Goal: Task Accomplishment & Management: Manage account settings

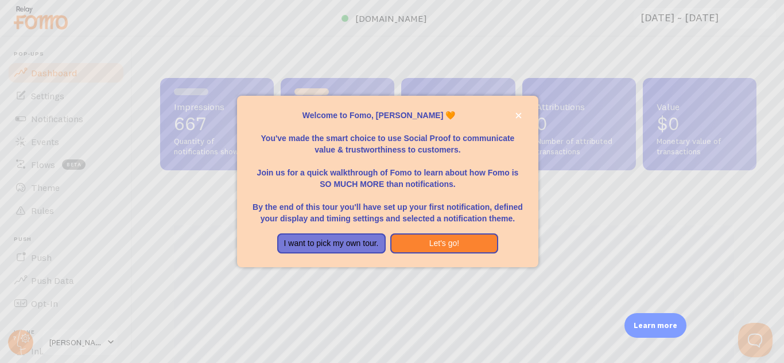
drag, startPoint x: 782, startPoint y: 80, endPoint x: 783, endPoint y: 127, distance: 46.5
click at [783, 127] on div at bounding box center [392, 181] width 784 height 363
click at [518, 114] on icon "close," at bounding box center [518, 115] width 6 height 6
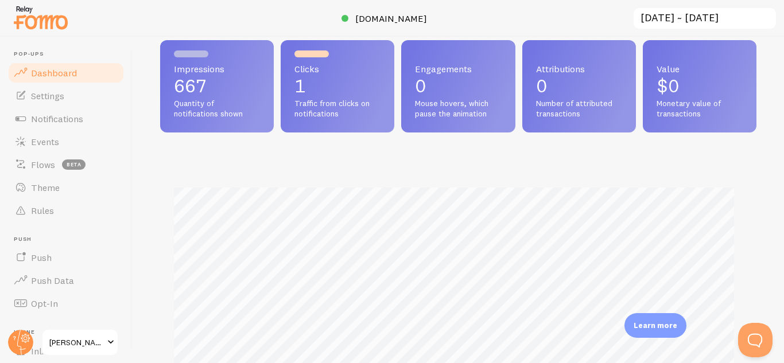
scroll to position [19, 0]
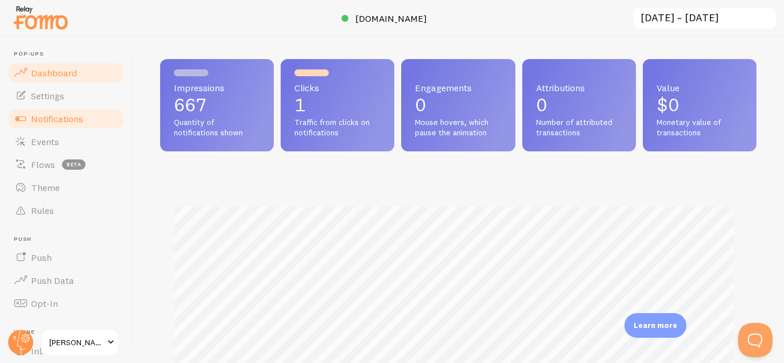
click at [65, 120] on span "Notifications" at bounding box center [57, 118] width 52 height 11
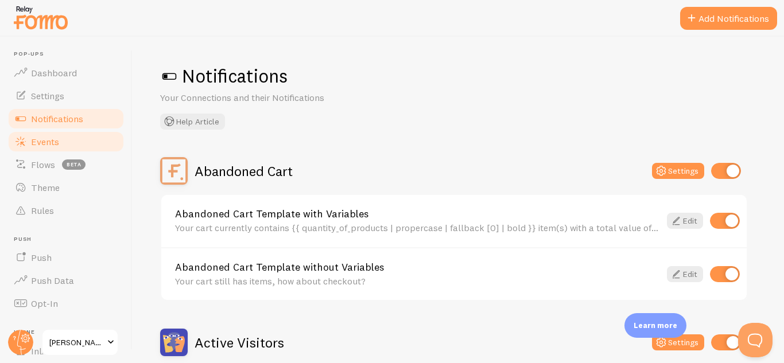
click at [47, 138] on span "Events" at bounding box center [45, 141] width 28 height 11
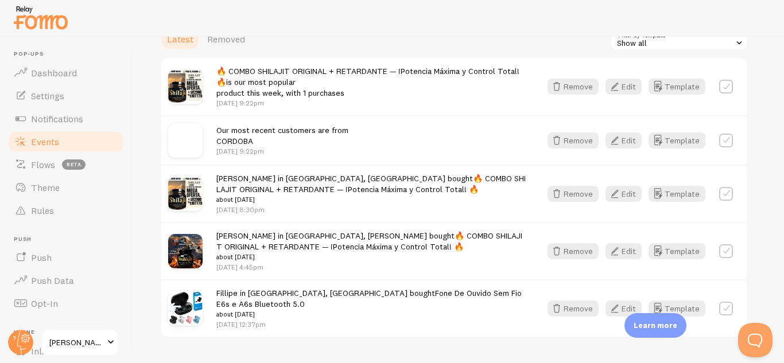
scroll to position [334, 0]
click at [574, 139] on button "Remove" at bounding box center [572, 139] width 51 height 16
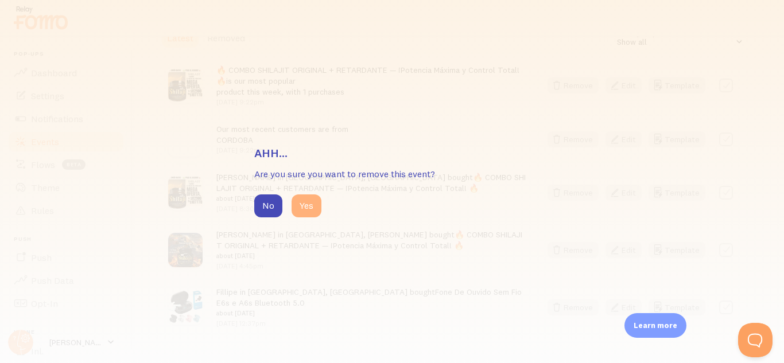
click at [310, 205] on button "Yes" at bounding box center [306, 205] width 30 height 23
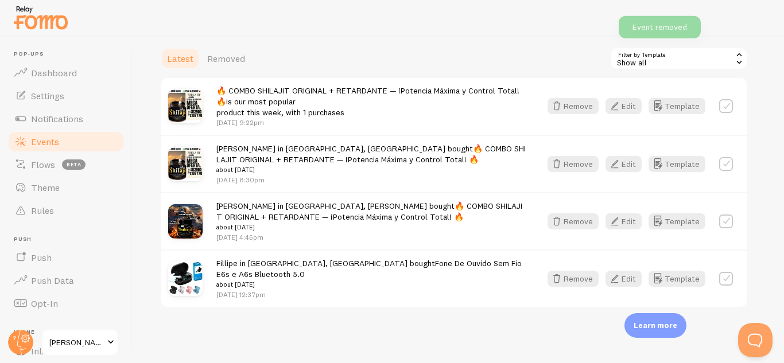
scroll to position [314, 0]
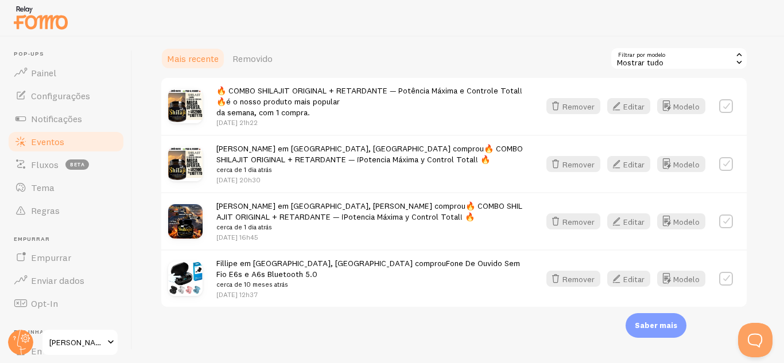
click at [641, 61] on font "Mostrar tudo" at bounding box center [640, 62] width 46 height 10
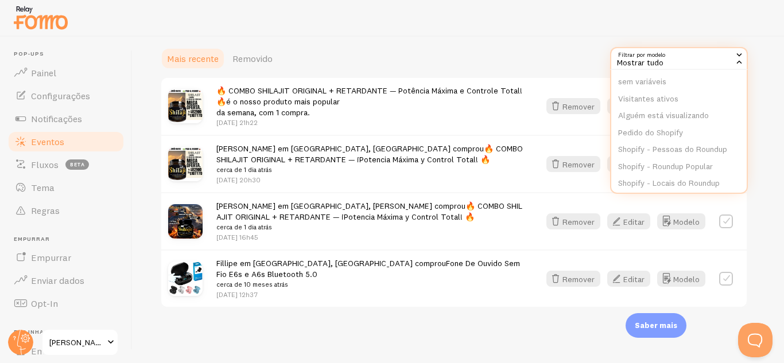
scroll to position [88, 0]
click at [673, 106] on font "Alguém está visualizando" at bounding box center [663, 105] width 91 height 10
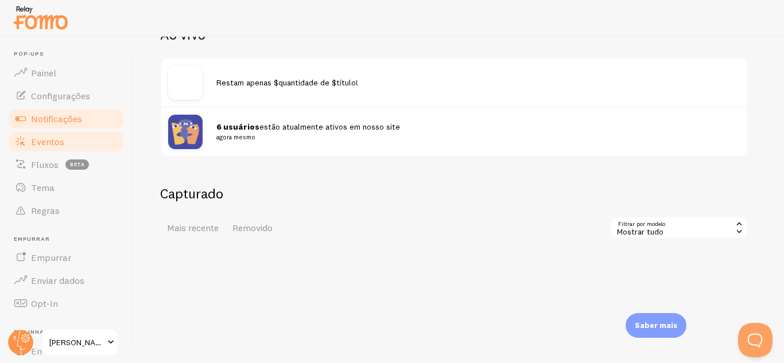
click at [64, 118] on font "Notificações" at bounding box center [56, 118] width 51 height 11
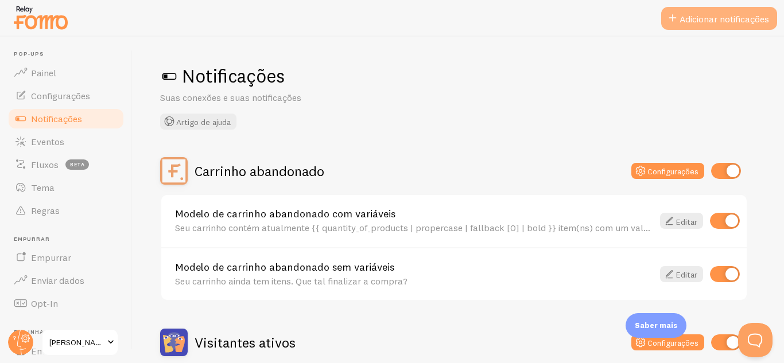
click at [712, 20] on font "Adicionar notificações" at bounding box center [723, 18] width 89 height 11
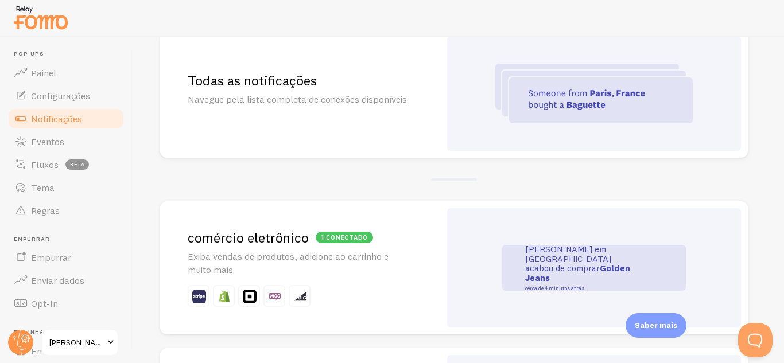
scroll to position [122, 0]
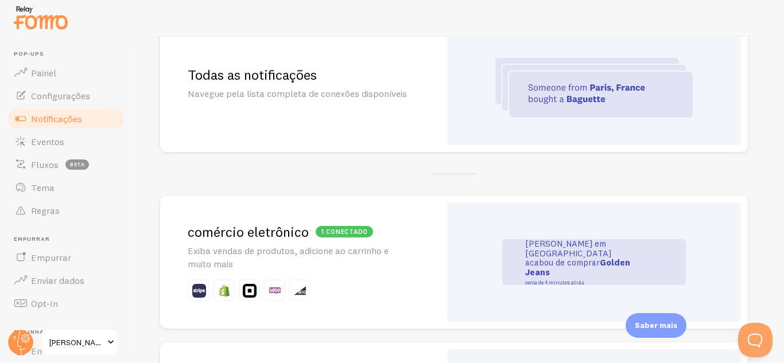
click at [593, 94] on img at bounding box center [593, 88] width 197 height 60
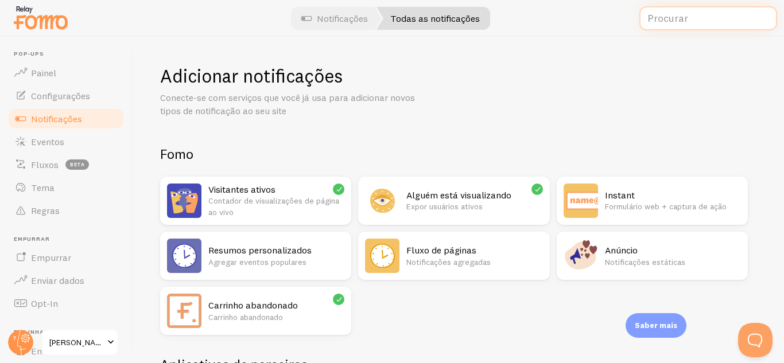
click at [681, 10] on input "text" at bounding box center [708, 18] width 138 height 25
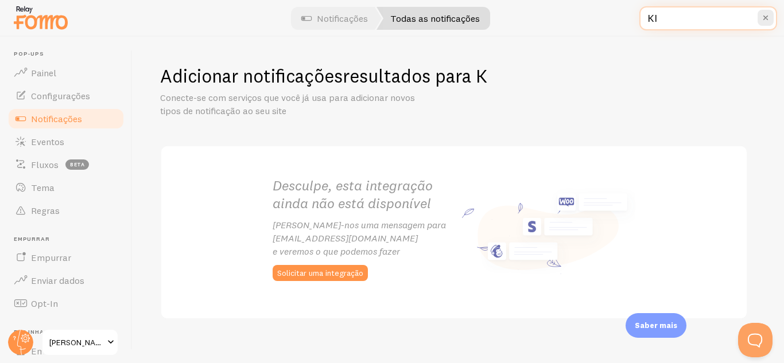
type input "K"
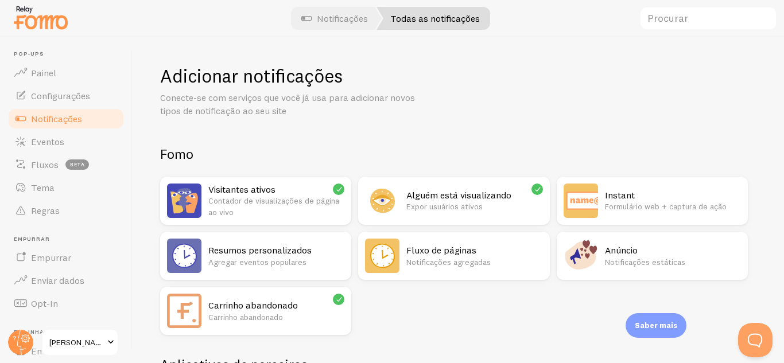
click at [234, 209] on p "Contador de visualizações de página ao vivo" at bounding box center [276, 206] width 136 height 23
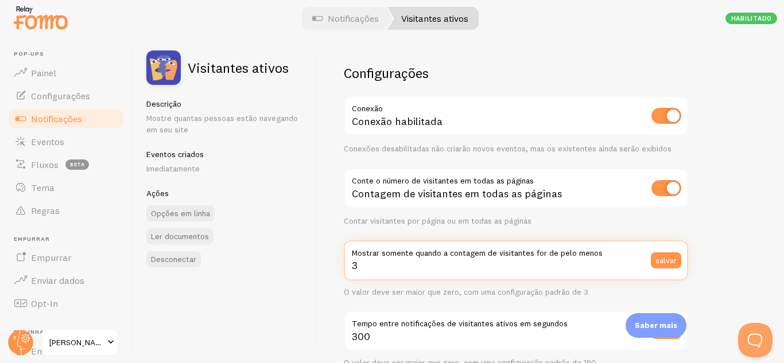
click at [356, 264] on input "3" at bounding box center [516, 260] width 344 height 40
type input "2"
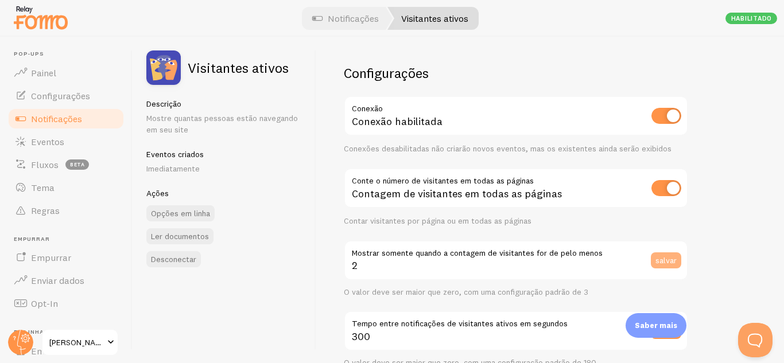
click at [664, 260] on font "salvar" at bounding box center [665, 260] width 21 height 10
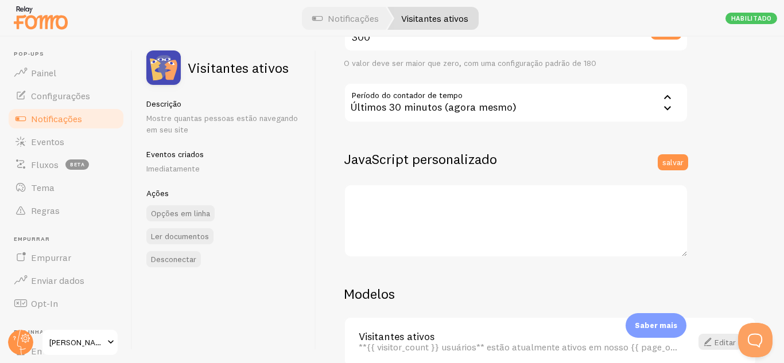
scroll to position [295, 0]
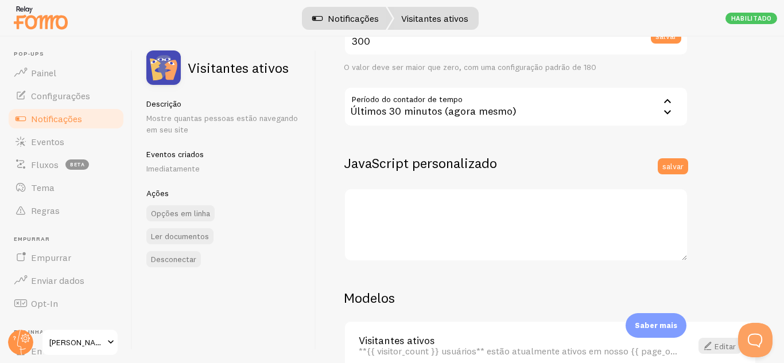
click at [347, 12] on link "Notificações" at bounding box center [345, 18] width 94 height 23
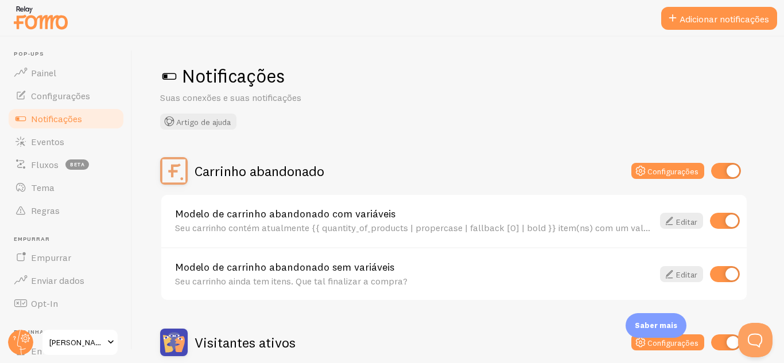
click at [173, 75] on span at bounding box center [169, 76] width 18 height 18
click at [39, 161] on font "Fluxos" at bounding box center [45, 164] width 28 height 11
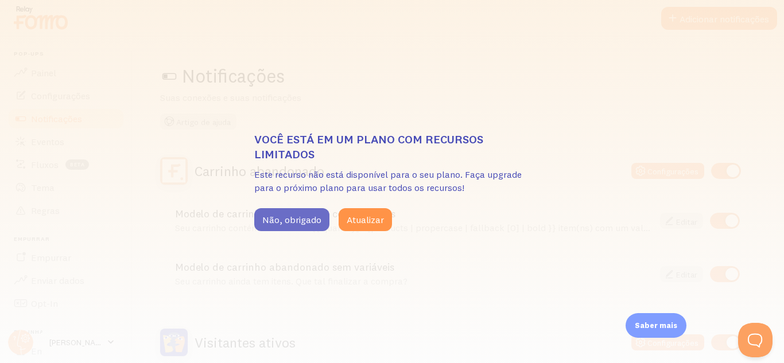
click at [294, 217] on font "Não, obrigado" at bounding box center [291, 219] width 59 height 11
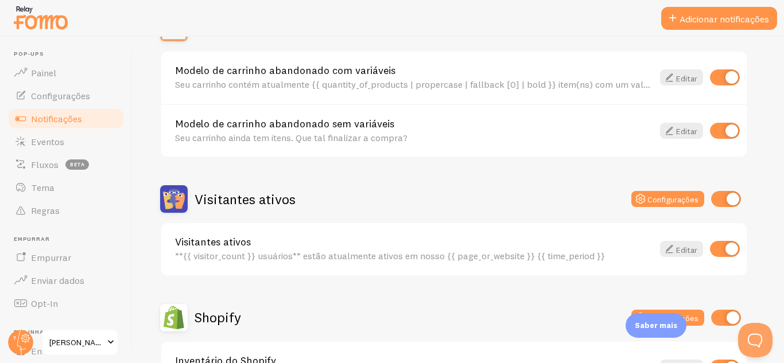
scroll to position [146, 0]
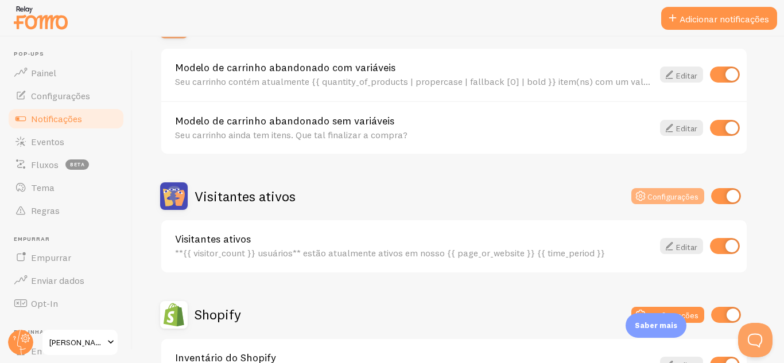
click at [669, 190] on button "Configurações" at bounding box center [667, 196] width 73 height 16
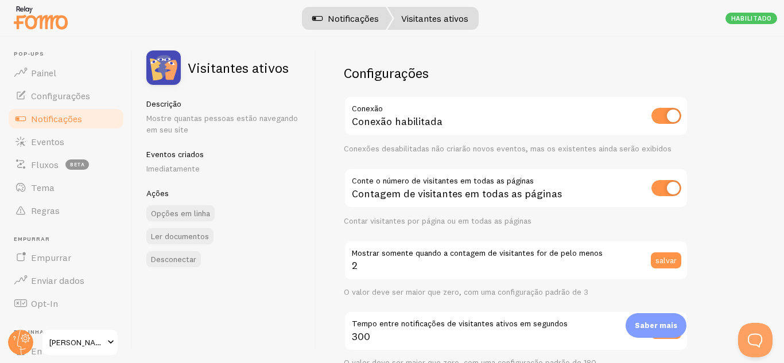
click at [335, 18] on font "Notificações" at bounding box center [353, 18] width 51 height 11
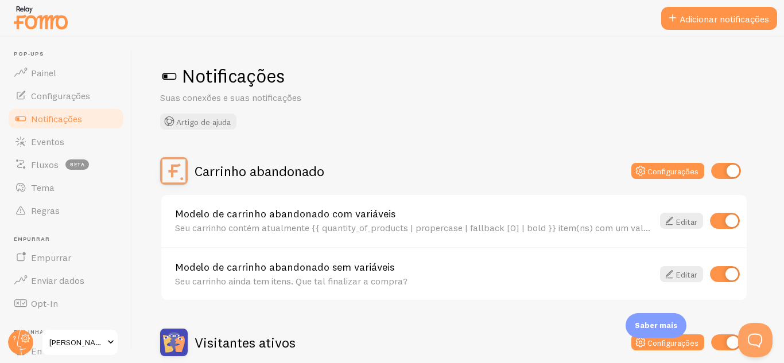
click at [26, 56] on font "Pop-ups" at bounding box center [29, 53] width 30 height 7
click at [29, 54] on font "Pop-ups" at bounding box center [29, 53] width 30 height 7
click at [40, 72] on font "Painel" at bounding box center [43, 72] width 25 height 11
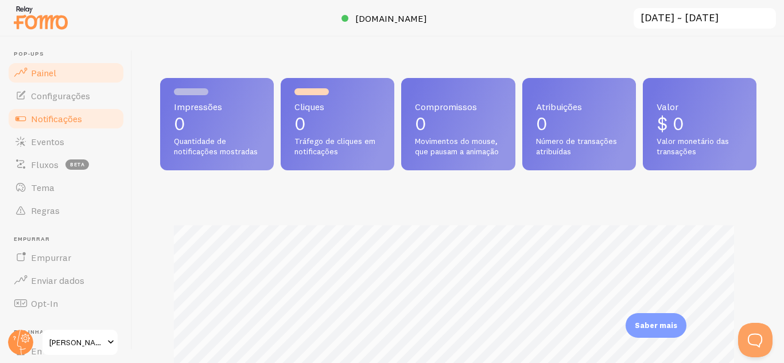
click at [60, 117] on font "Notificações" at bounding box center [56, 118] width 51 height 11
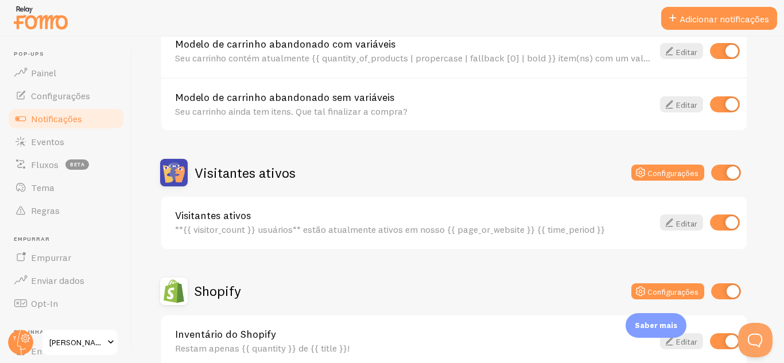
scroll to position [173, 0]
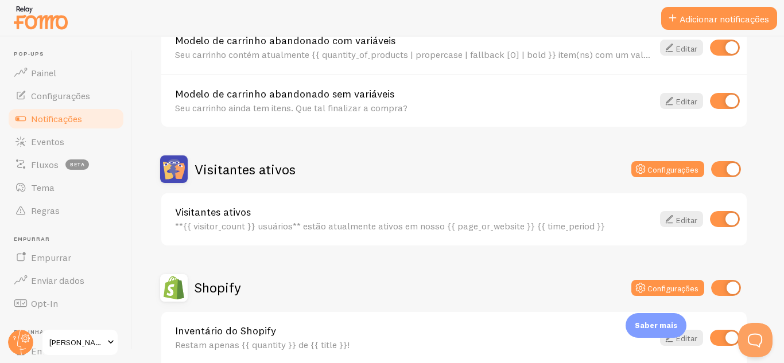
click at [720, 221] on input "checkbox" at bounding box center [725, 219] width 30 height 16
checkbox input "false"
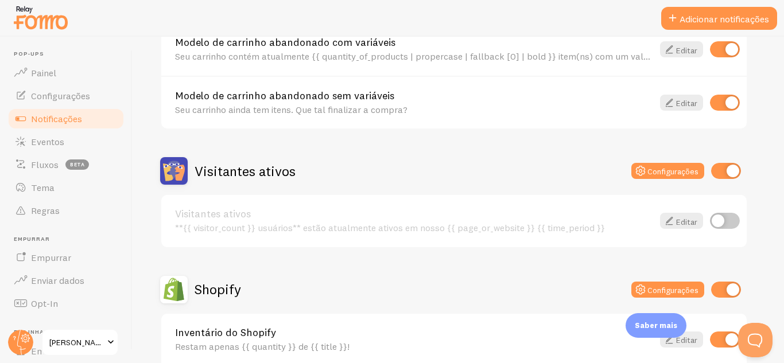
scroll to position [178, 0]
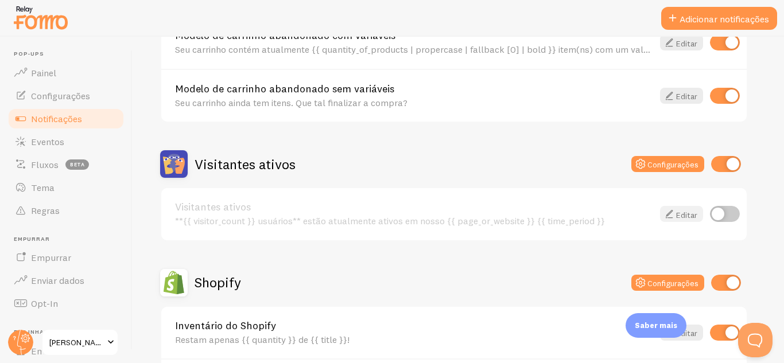
click at [684, 214] on font "Editar" at bounding box center [686, 214] width 21 height 10
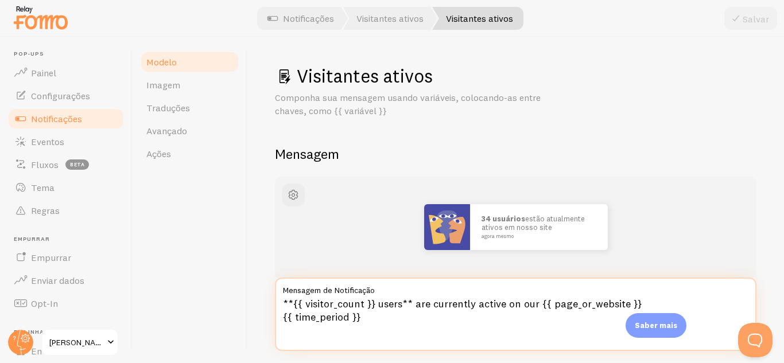
click at [388, 318] on textarea "**{{ visitor_count }} users** are currently active on our {{ page_or_website }}…" at bounding box center [515, 314] width 481 height 73
drag, startPoint x: 384, startPoint y: 328, endPoint x: 282, endPoint y: 305, distance: 105.1
click at [282, 305] on textarea "**{{ visitor_count }} users** are currently active on our {{ page_or_website }}…" at bounding box center [515, 314] width 481 height 73
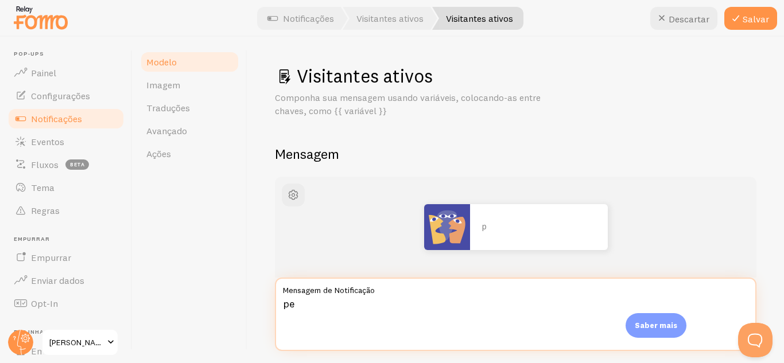
type textarea "p"
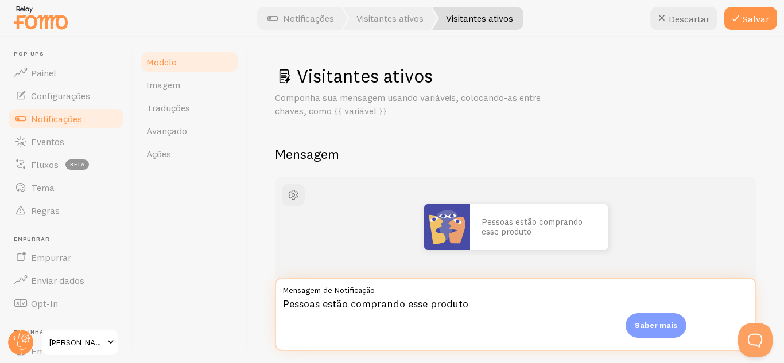
type textarea "Pessoas estão comprando esse produto"
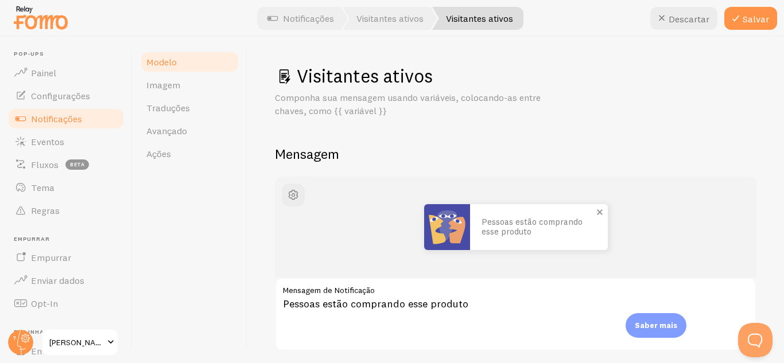
click at [498, 219] on font "Pessoas estão comprando esse produto" at bounding box center [531, 226] width 101 height 21
click at [289, 193] on span "button" at bounding box center [293, 195] width 14 height 14
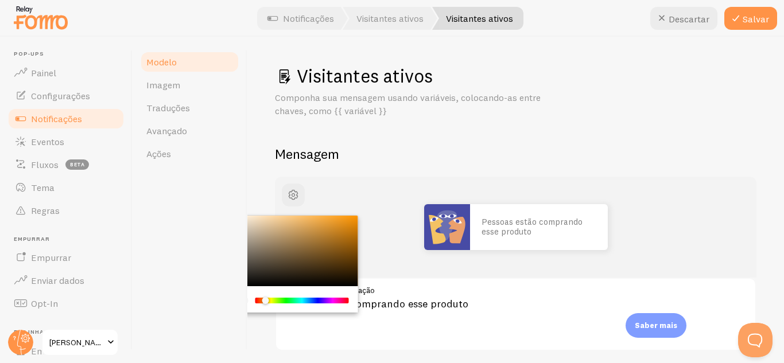
click at [265, 298] on div "Chrome color picker" at bounding box center [301, 301] width 91 height 6
click at [351, 217] on div "Chrome color picker" at bounding box center [293, 251] width 129 height 71
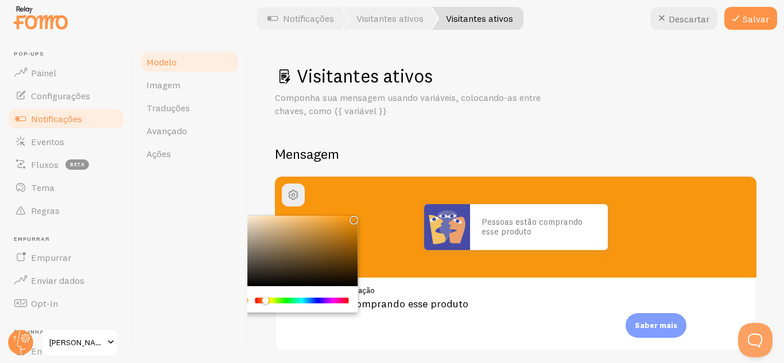
click at [349, 220] on div "Chrome color picker" at bounding box center [293, 251] width 129 height 71
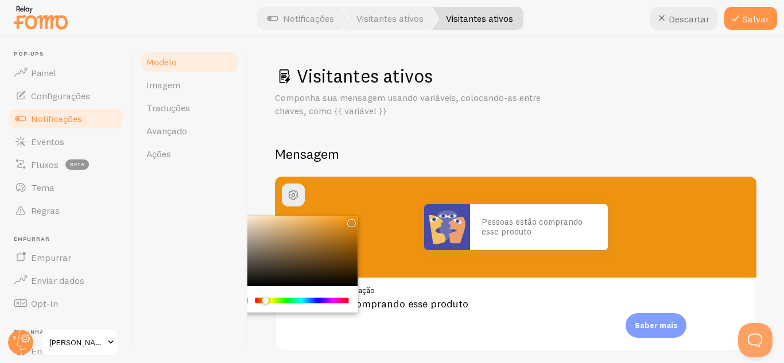
click at [349, 220] on div "Chrome color picker" at bounding box center [351, 223] width 7 height 7
click at [567, 111] on div "Componha sua mensagem usando variáveis, colocando-as entre chaves, como {{ vari…" at bounding box center [515, 104] width 481 height 26
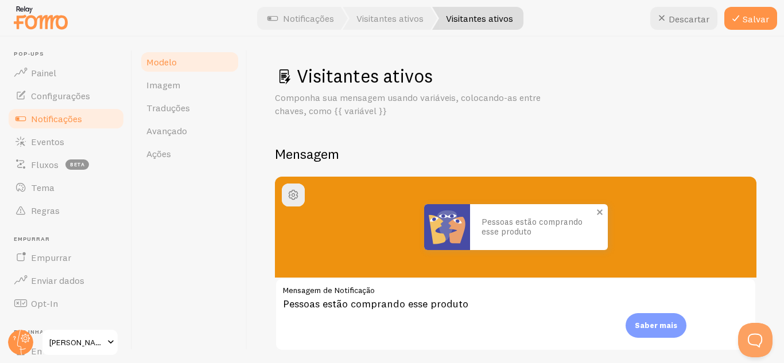
click at [445, 228] on img at bounding box center [447, 227] width 46 height 46
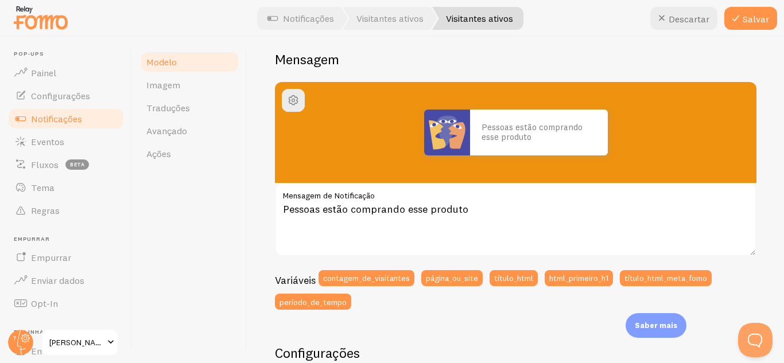
scroll to position [106, 0]
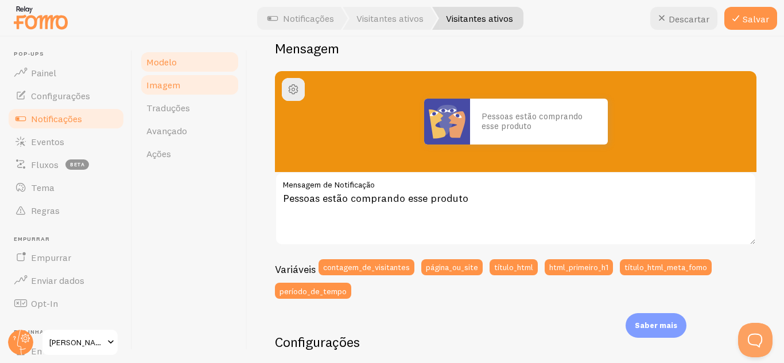
click at [169, 87] on font "Imagem" at bounding box center [163, 84] width 34 height 11
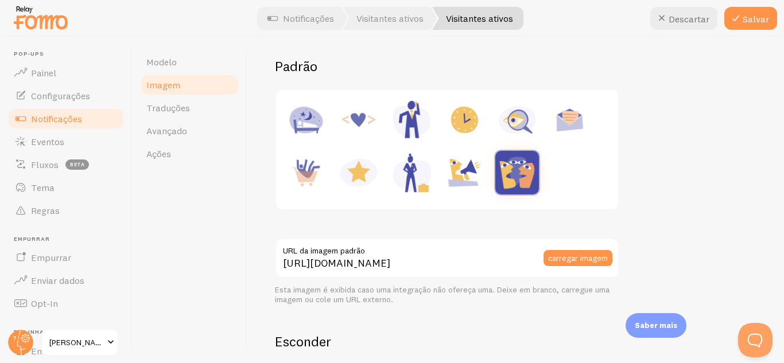
scroll to position [142, 0]
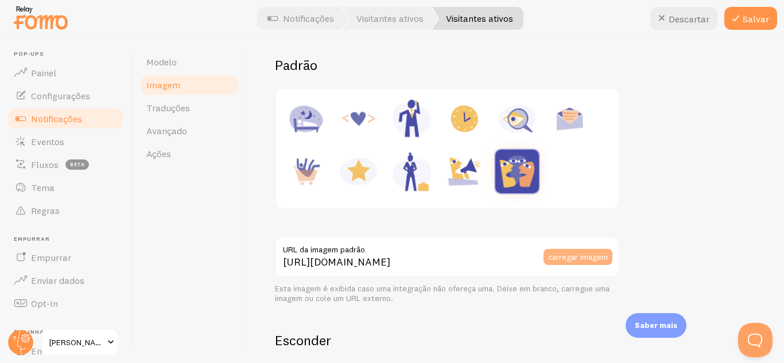
click at [583, 258] on font "carregar imagem" at bounding box center [578, 256] width 60 height 10
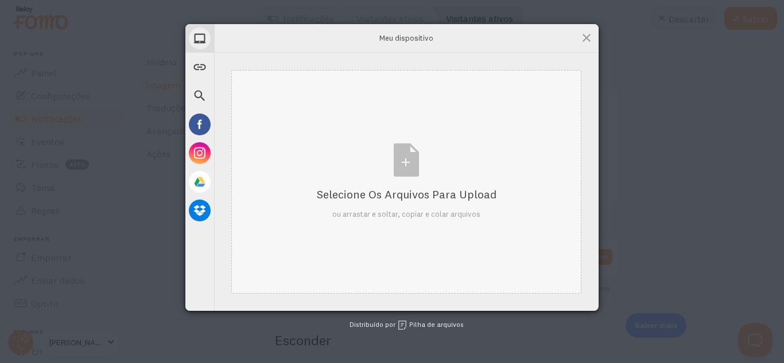
click at [407, 164] on div "Selecione os arquivos para upload ou arrastar e soltar, copiar e colar arquivos" at bounding box center [407, 181] width 180 height 76
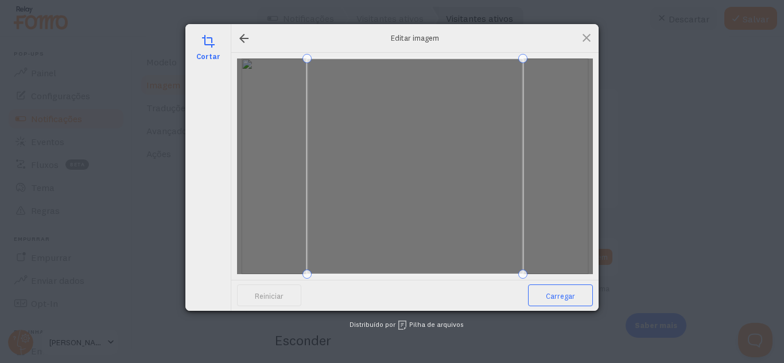
click at [564, 297] on font "Carregar" at bounding box center [560, 295] width 29 height 9
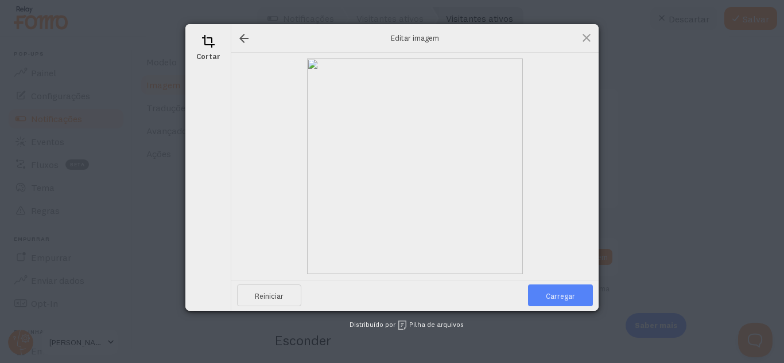
click at [554, 298] on font "Carregar" at bounding box center [560, 295] width 29 height 9
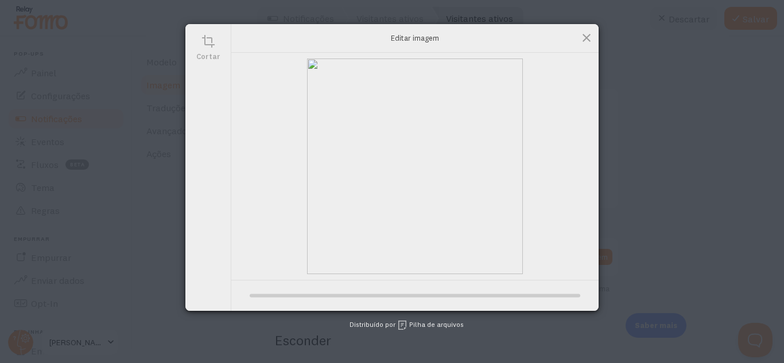
type input "https://process.filestackapi.com/ApqhzE1ldTzuKSj33adqez/resize=width:170,height…"
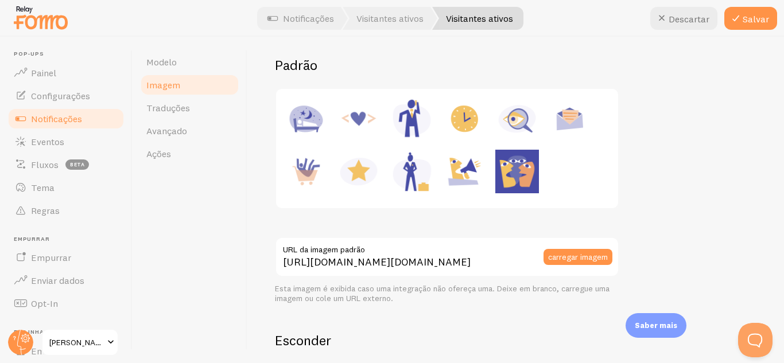
scroll to position [265, 0]
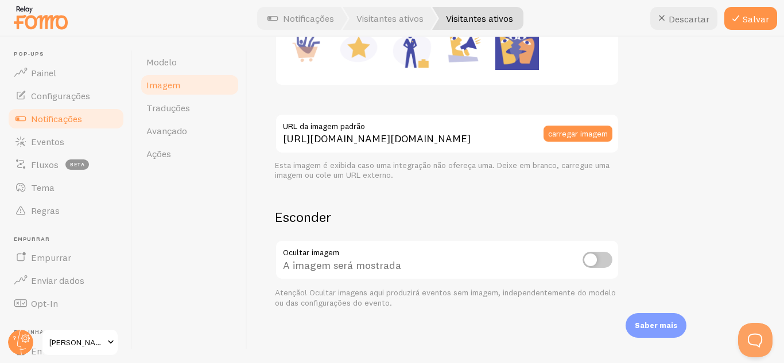
click at [604, 258] on input "checkbox" at bounding box center [597, 260] width 30 height 16
checkbox input "true"
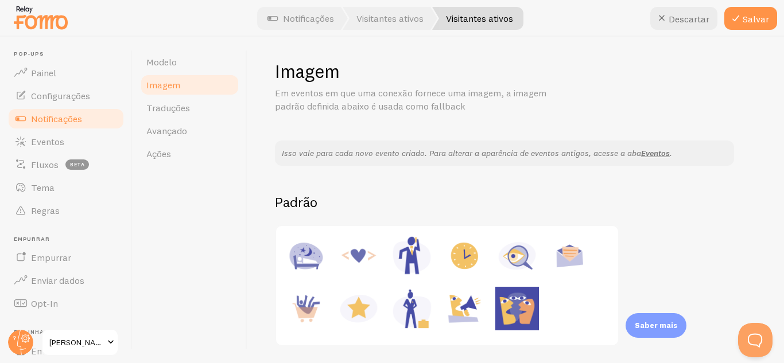
scroll to position [0, 0]
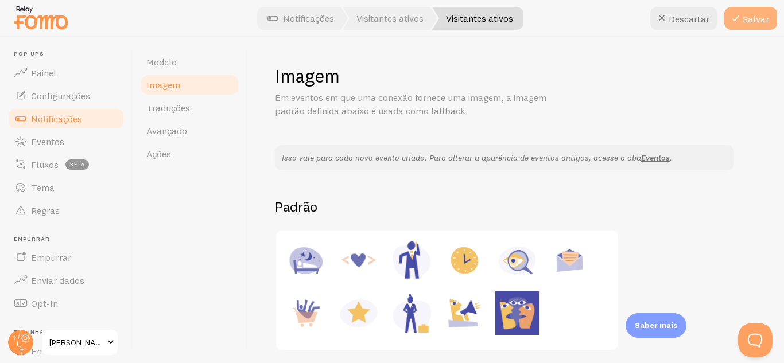
click at [754, 16] on font "Salvar" at bounding box center [755, 18] width 26 height 11
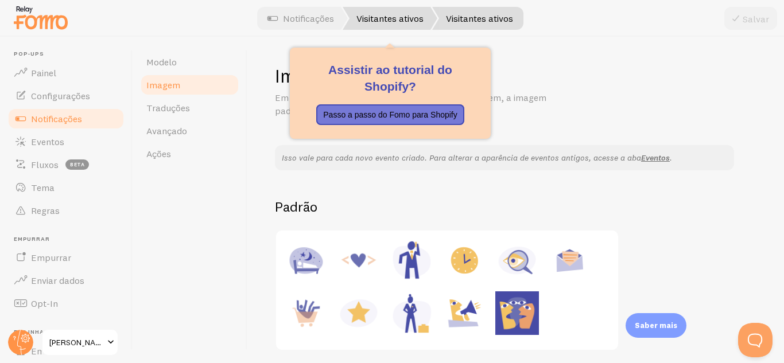
click at [392, 14] on font "Visitantes ativos" at bounding box center [389, 18] width 67 height 11
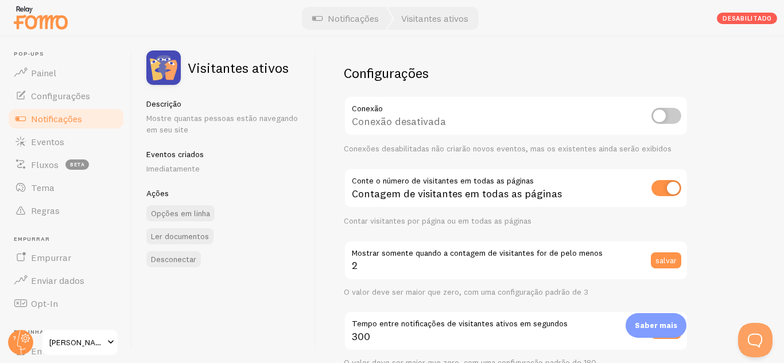
click at [672, 117] on input "checkbox" at bounding box center [666, 116] width 30 height 16
checkbox input "true"
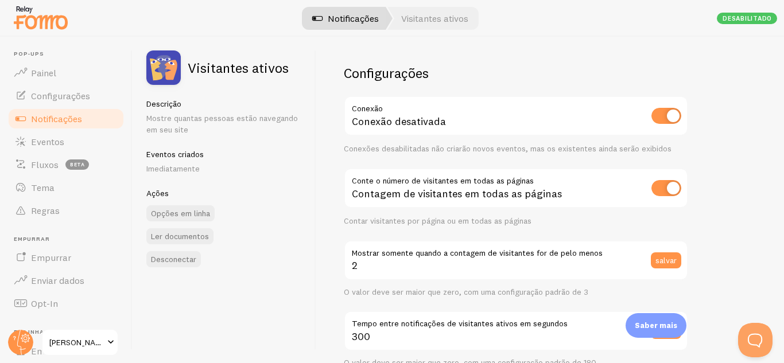
click at [352, 17] on font "Notificações" at bounding box center [353, 18] width 51 height 11
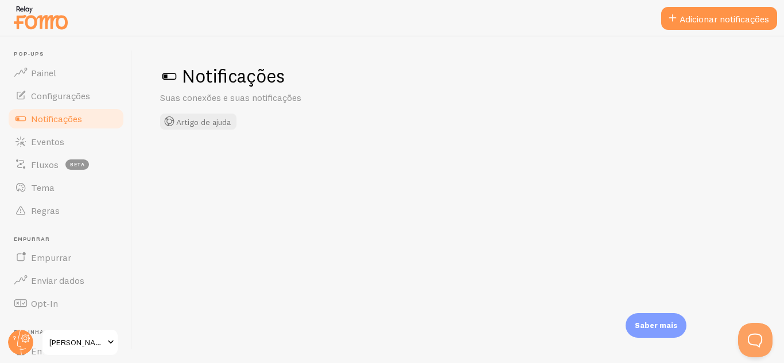
checkbox input "true"
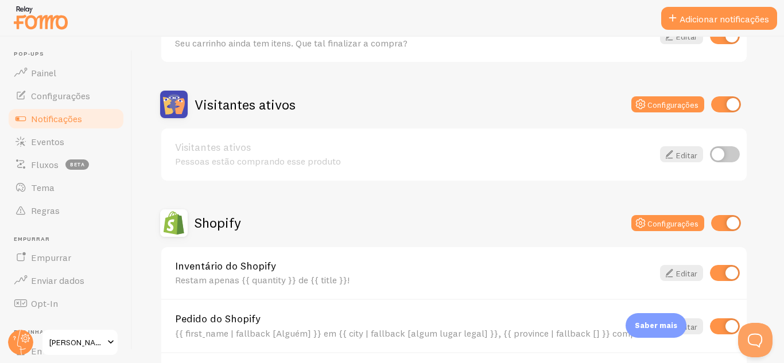
scroll to position [240, 0]
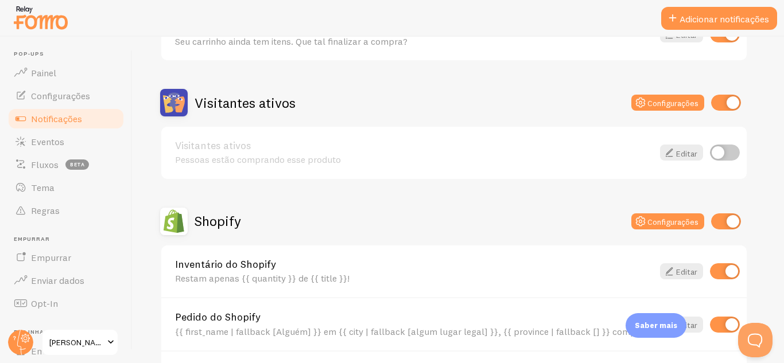
click at [733, 153] on input "checkbox" at bounding box center [725, 153] width 30 height 16
checkbox input "true"
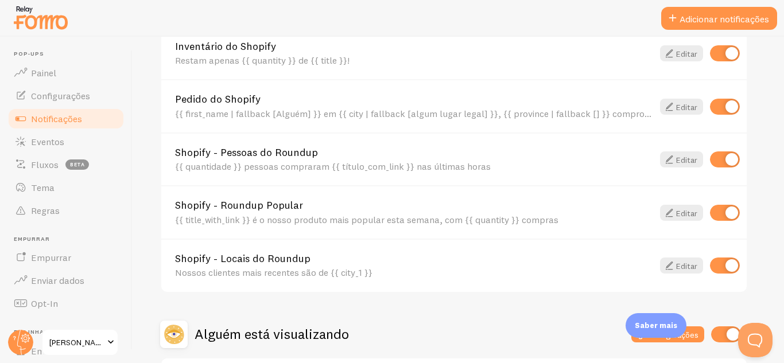
scroll to position [461, 0]
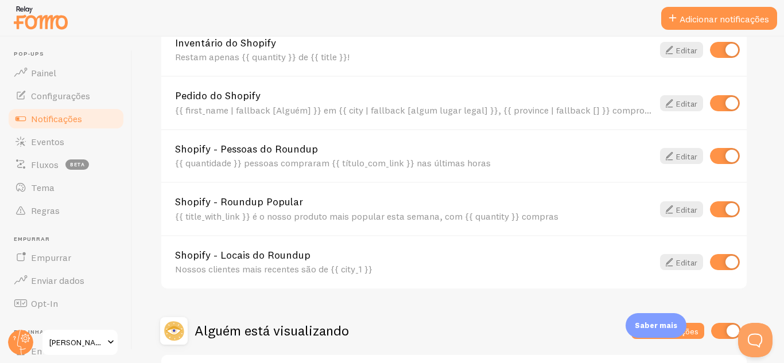
click at [719, 257] on input "checkbox" at bounding box center [725, 262] width 30 height 16
checkbox input "false"
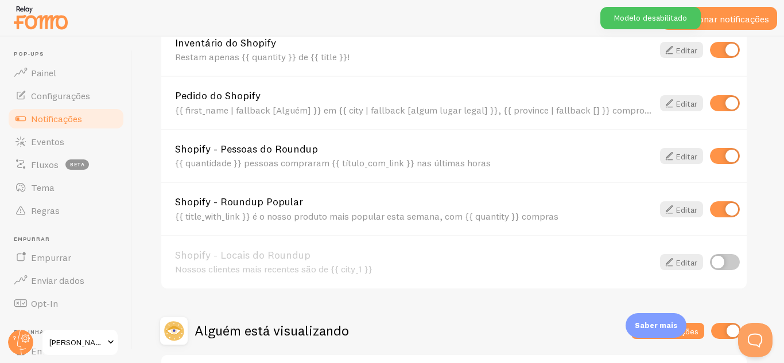
click at [718, 211] on input "checkbox" at bounding box center [725, 209] width 30 height 16
checkbox input "false"
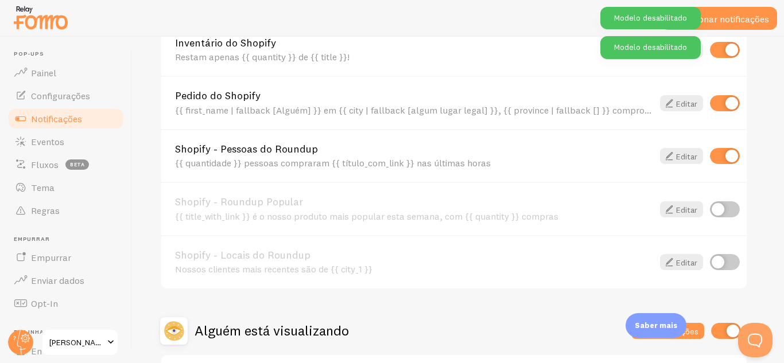
click at [718, 154] on input "checkbox" at bounding box center [725, 156] width 30 height 16
checkbox input "false"
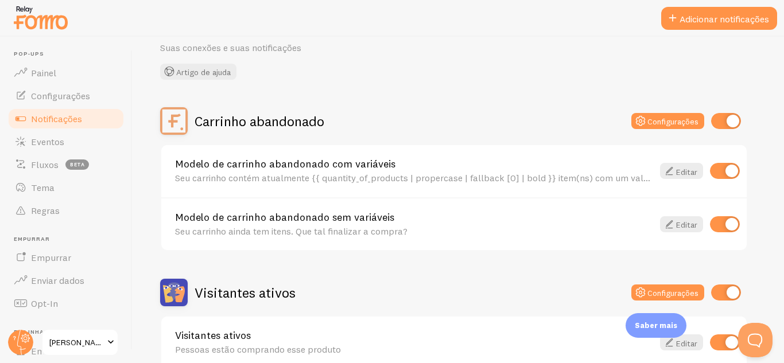
scroll to position [0, 0]
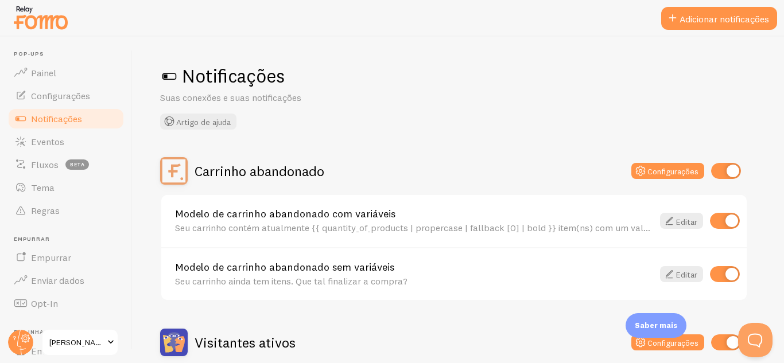
click at [173, 76] on span at bounding box center [169, 76] width 18 height 18
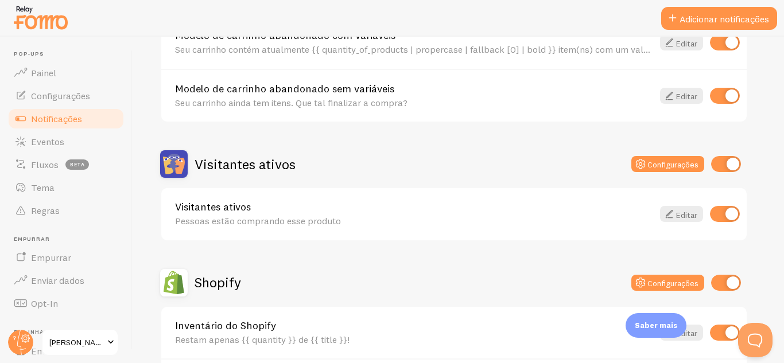
scroll to position [181, 0]
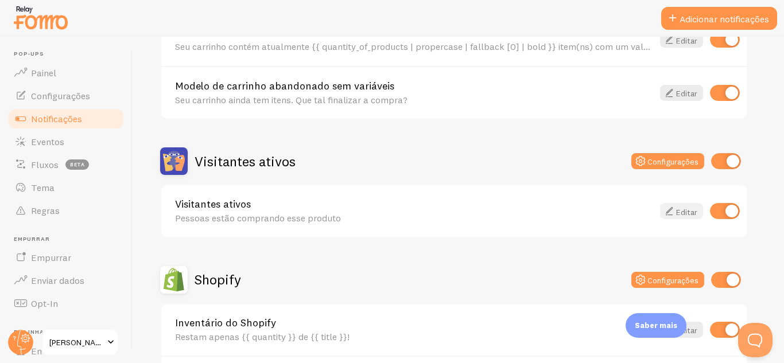
click at [683, 209] on font "Editar" at bounding box center [686, 212] width 21 height 10
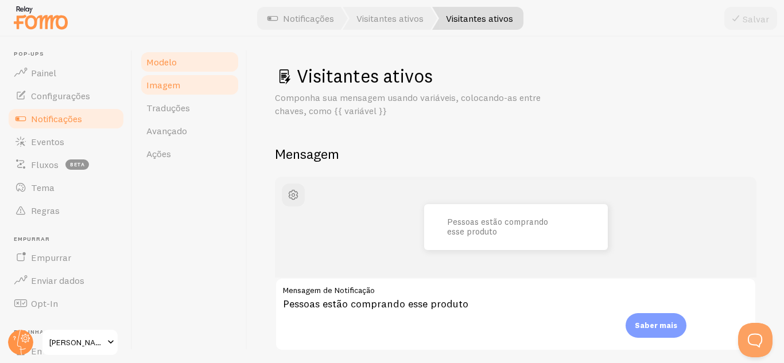
click at [183, 84] on link "Imagem" at bounding box center [189, 84] width 100 height 23
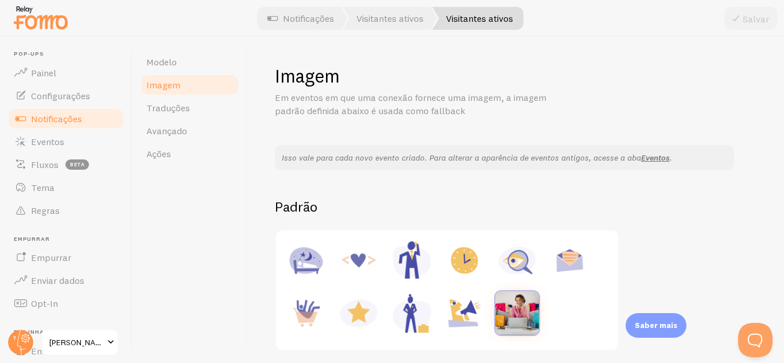
click at [526, 309] on img at bounding box center [517, 313] width 44 height 44
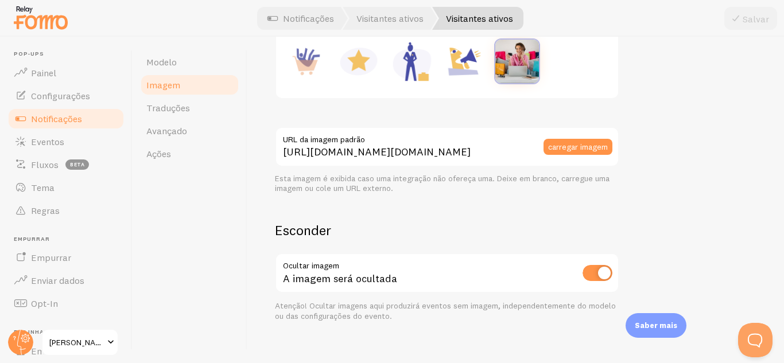
scroll to position [265, 0]
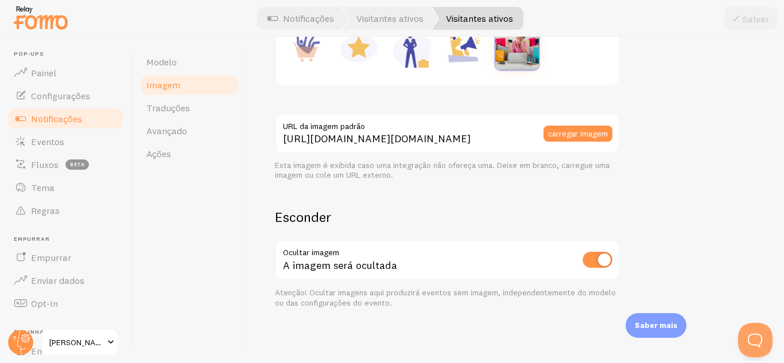
click at [593, 257] on input "checkbox" at bounding box center [597, 260] width 30 height 16
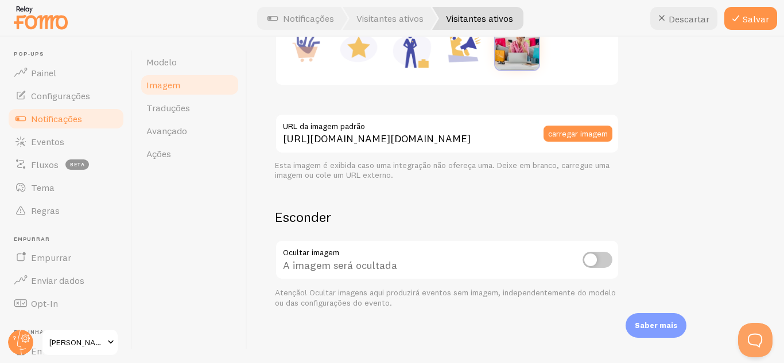
click at [605, 260] on input "checkbox" at bounding box center [597, 260] width 30 height 16
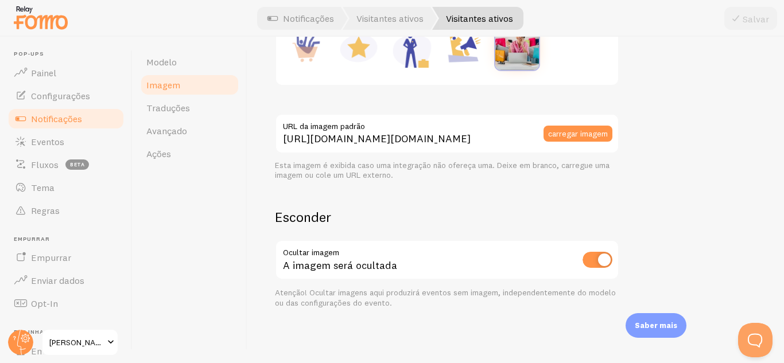
click at [585, 260] on input "checkbox" at bounding box center [597, 260] width 30 height 16
checkbox input "false"
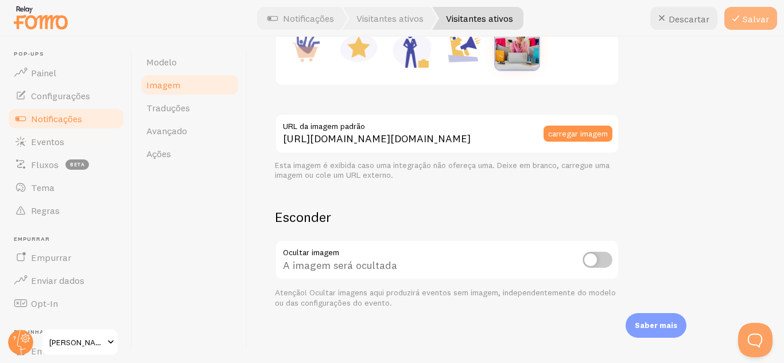
click at [751, 17] on font "Salvar" at bounding box center [755, 18] width 26 height 11
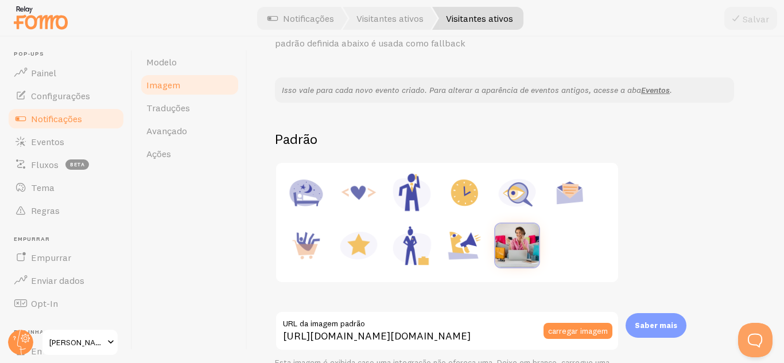
scroll to position [0, 0]
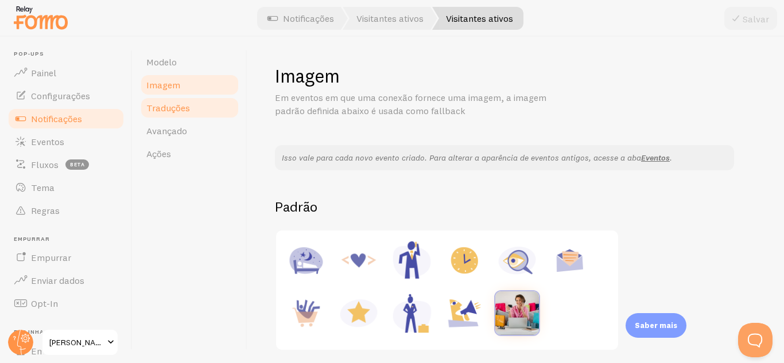
click at [168, 109] on font "Traduções" at bounding box center [168, 107] width 44 height 11
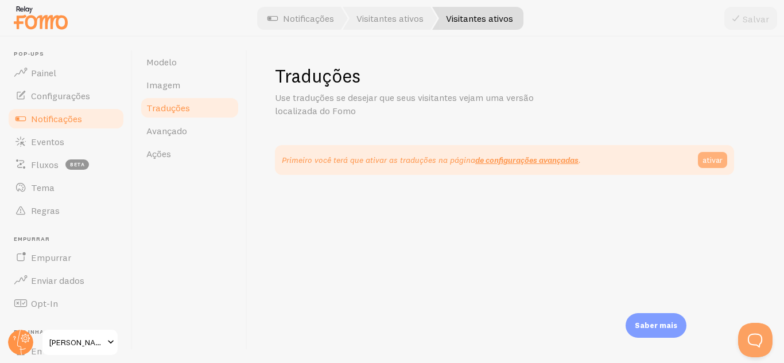
click at [710, 162] on font "ativar" at bounding box center [712, 160] width 20 height 10
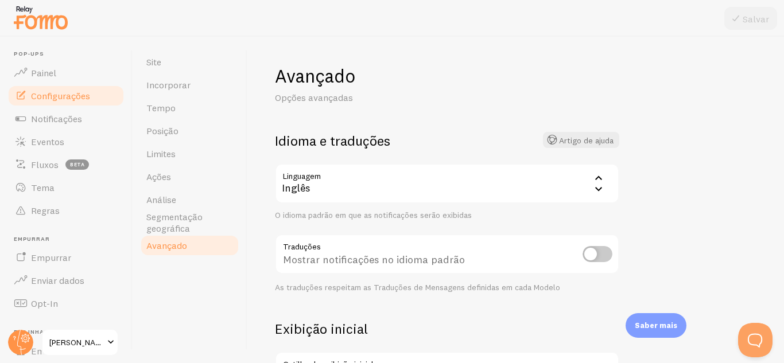
click at [595, 187] on icon at bounding box center [598, 189] width 14 height 14
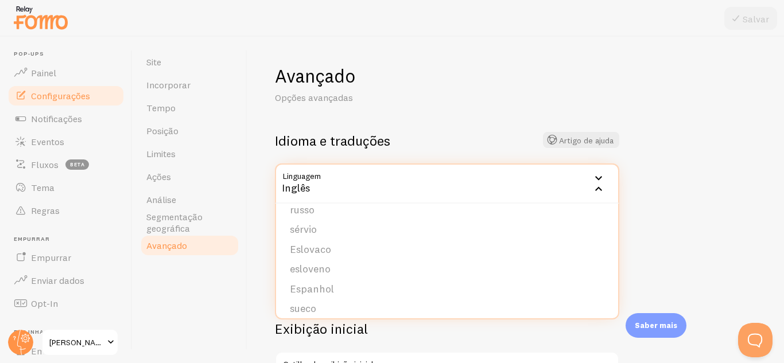
scroll to position [459, 0]
click at [325, 271] on font "Espanhol" at bounding box center [312, 275] width 44 height 13
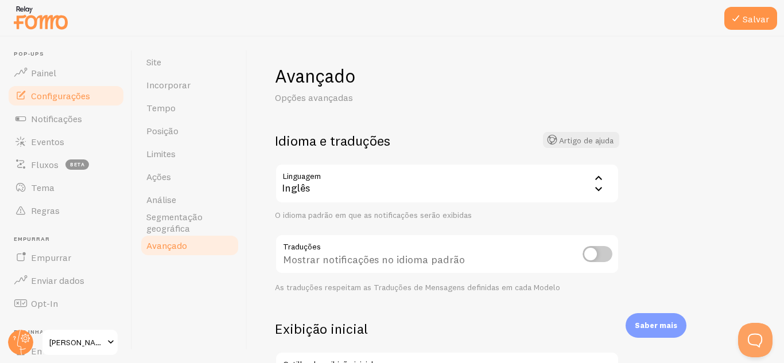
click at [596, 188] on icon at bounding box center [598, 189] width 7 height 4
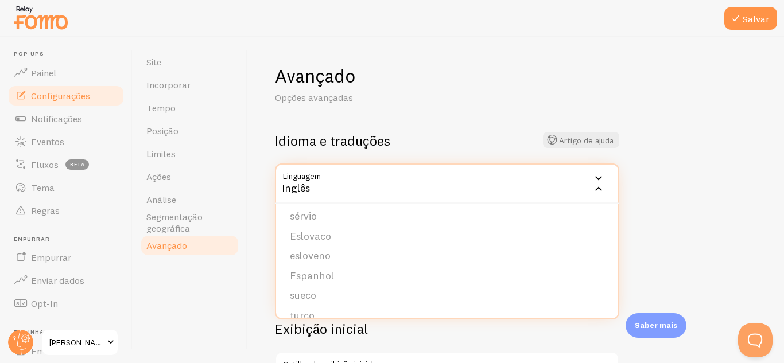
click at [676, 227] on div "Avançado Opções avançadas Idioma e traduções Artigo de ajuda Linguagem es Inglê…" at bounding box center [515, 200] width 536 height 326
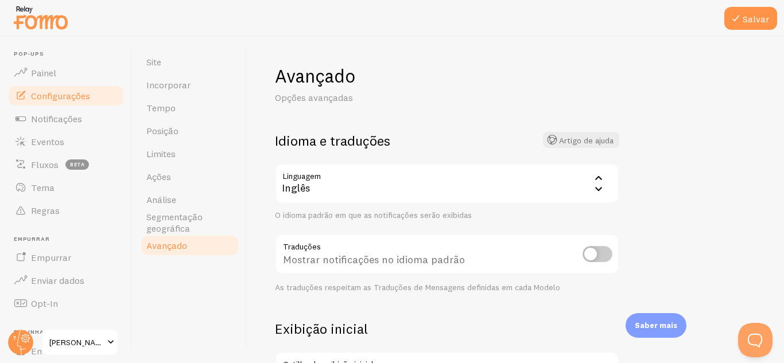
click at [603, 253] on input "checkbox" at bounding box center [597, 254] width 30 height 16
click at [600, 184] on icon at bounding box center [598, 178] width 14 height 14
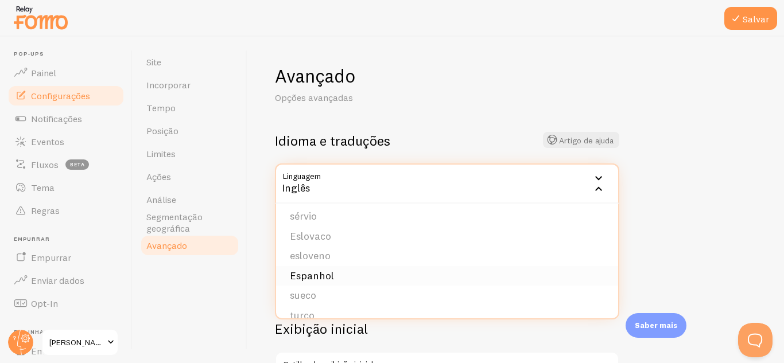
click at [361, 279] on li "Espanhol" at bounding box center [447, 276] width 342 height 20
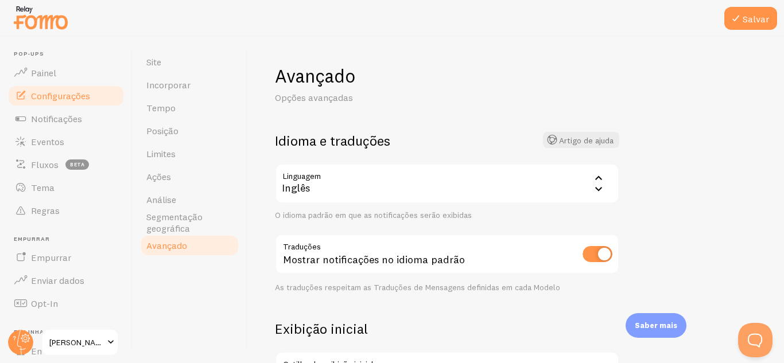
click at [591, 258] on input "checkbox" at bounding box center [597, 254] width 30 height 16
checkbox input "false"
click at [593, 185] on icon at bounding box center [598, 178] width 14 height 14
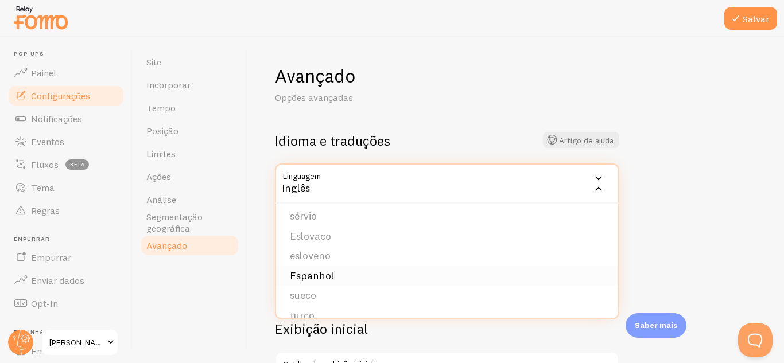
click at [336, 278] on li "Espanhol" at bounding box center [447, 276] width 342 height 20
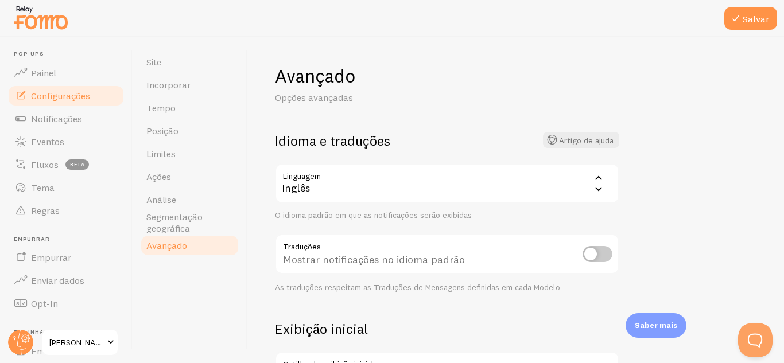
click at [312, 183] on div "Inglês" at bounding box center [447, 183] width 344 height 40
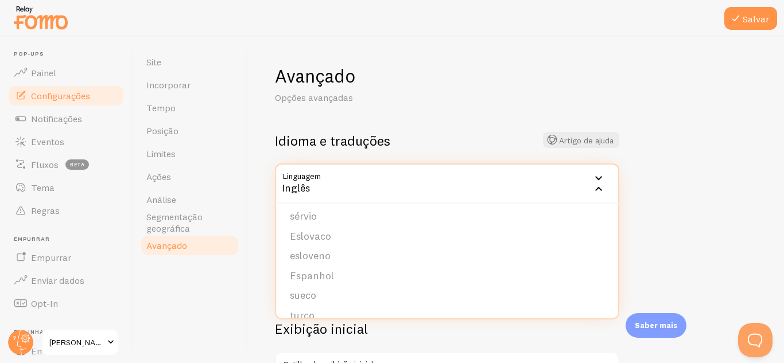
click at [307, 186] on font "Inglês" at bounding box center [296, 187] width 28 height 13
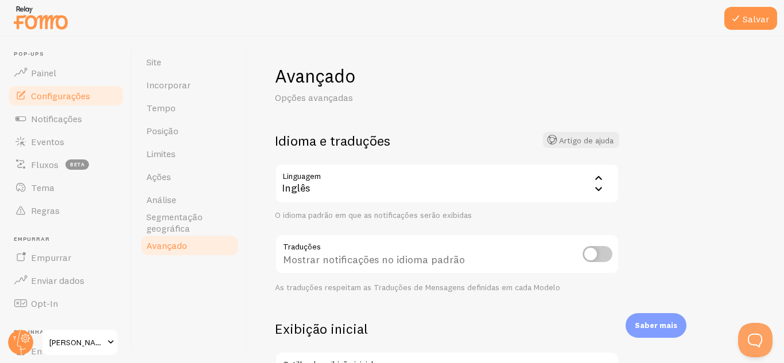
click at [307, 186] on font "Inglês" at bounding box center [296, 187] width 28 height 13
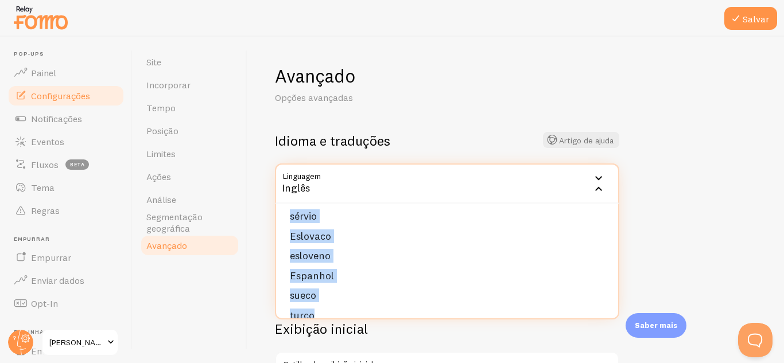
click at [307, 186] on font "Inglês" at bounding box center [296, 187] width 28 height 13
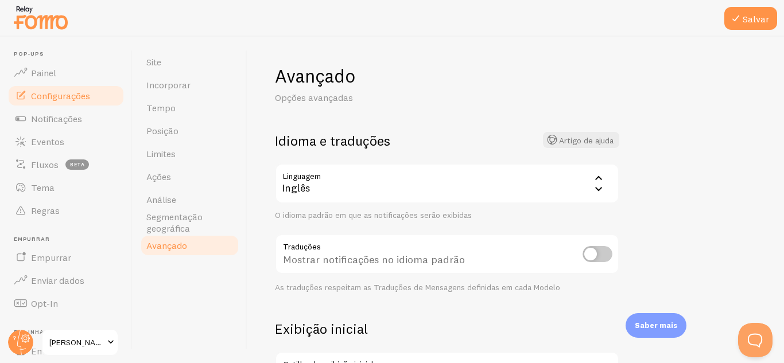
click at [307, 186] on font "Inglês" at bounding box center [296, 187] width 28 height 13
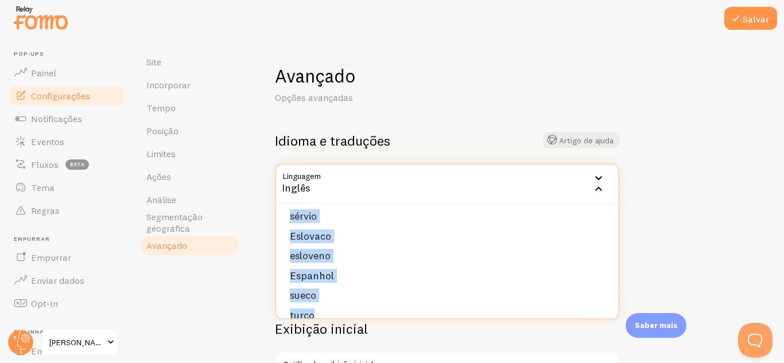
click at [307, 186] on font "Inglês" at bounding box center [296, 187] width 28 height 13
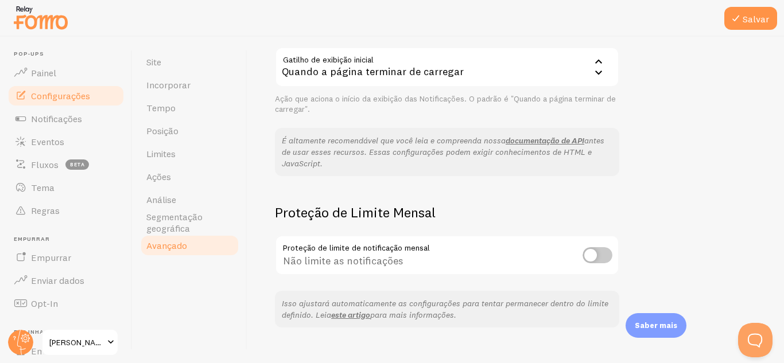
scroll to position [0, 0]
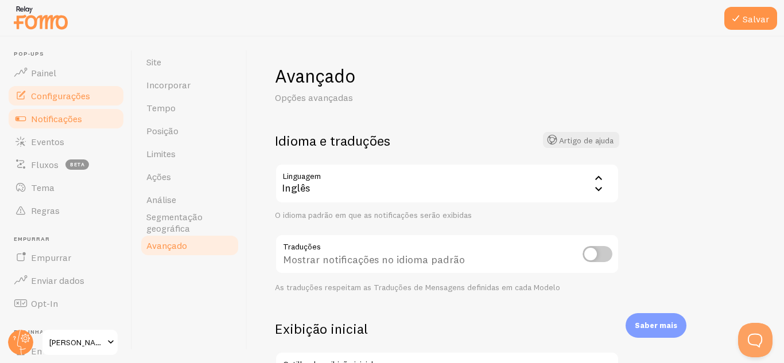
click at [48, 119] on font "Notificações" at bounding box center [56, 118] width 51 height 11
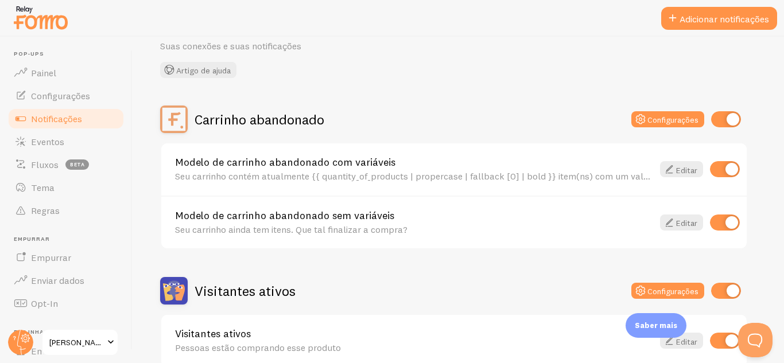
scroll to position [30, 0]
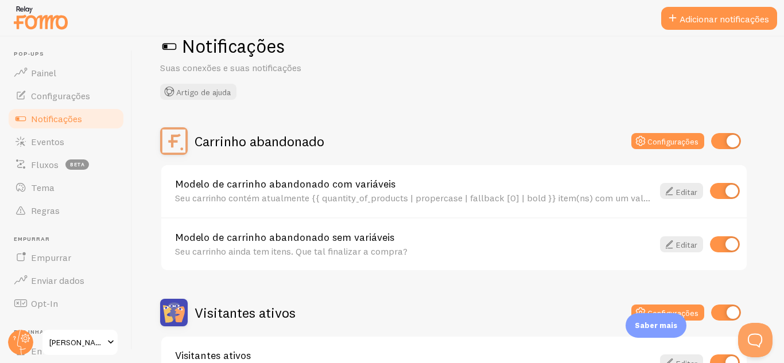
click at [720, 189] on input "checkbox" at bounding box center [725, 191] width 30 height 16
checkbox input "false"
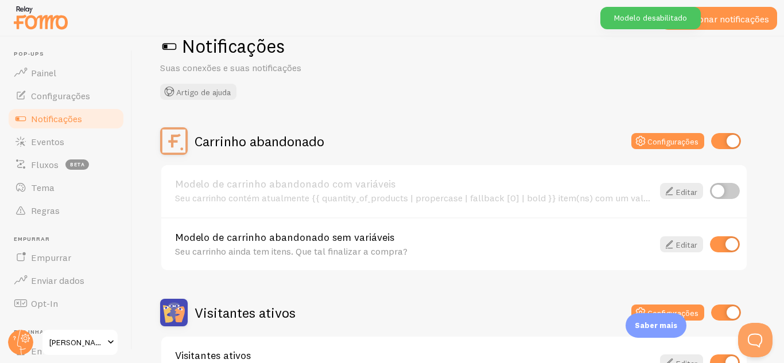
click at [722, 247] on input "checkbox" at bounding box center [725, 244] width 30 height 16
checkbox input "false"
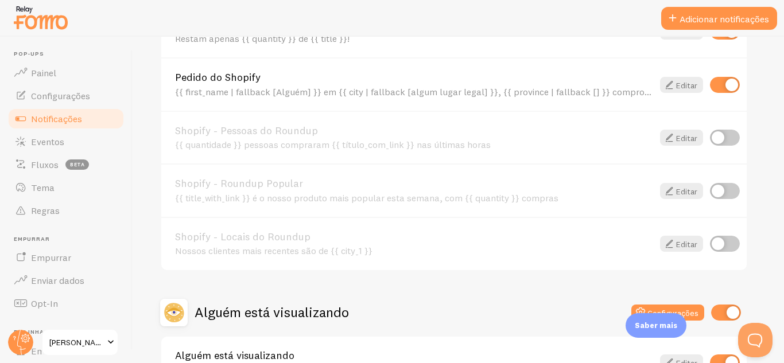
scroll to position [561, 0]
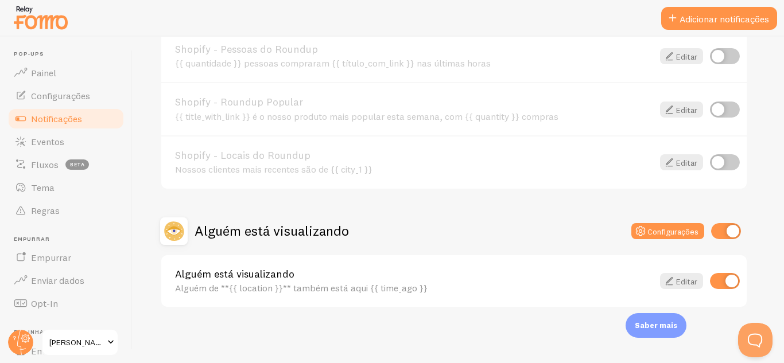
click at [716, 278] on input "checkbox" at bounding box center [725, 281] width 30 height 16
checkbox input "false"
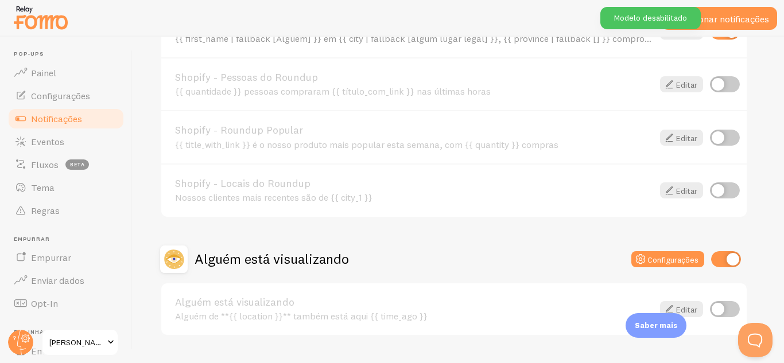
scroll to position [539, 0]
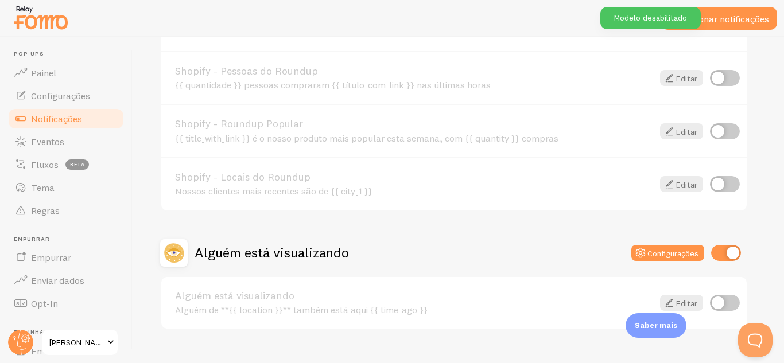
click at [716, 255] on input "checkbox" at bounding box center [726, 253] width 30 height 16
checkbox input "false"
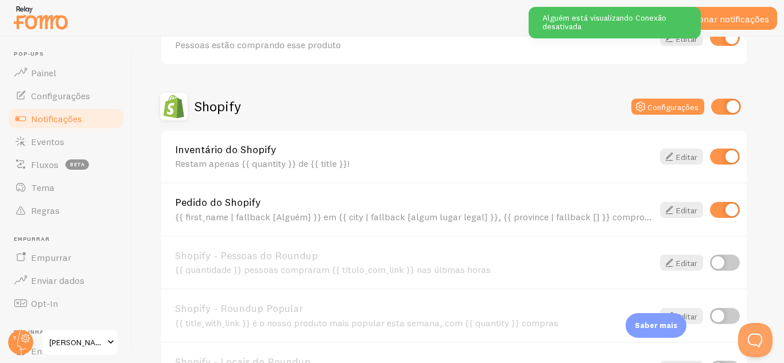
scroll to position [353, 0]
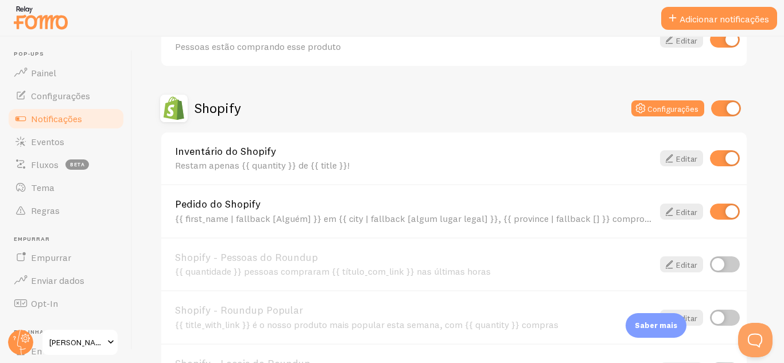
click at [463, 208] on link "Pedido do Shopify" at bounding box center [414, 204] width 478 height 10
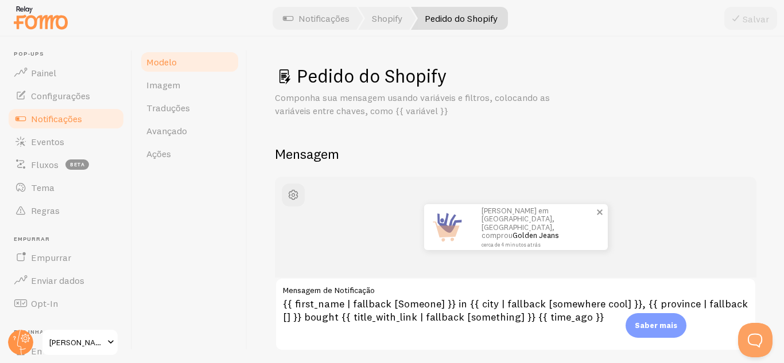
click at [574, 213] on div "John em São Francisco, Califórnia, comprou Golden Jeans cerca de 4 minutos atrás" at bounding box center [539, 227] width 138 height 46
drag, startPoint x: 361, startPoint y: 77, endPoint x: 736, endPoint y: 112, distance: 376.2
click at [736, 112] on div "Pedido do Shopify Componha sua mensagem usando variáveis ​​e filtros, colocando…" at bounding box center [515, 90] width 481 height 53
click at [314, 18] on font "Notificações" at bounding box center [323, 18] width 51 height 11
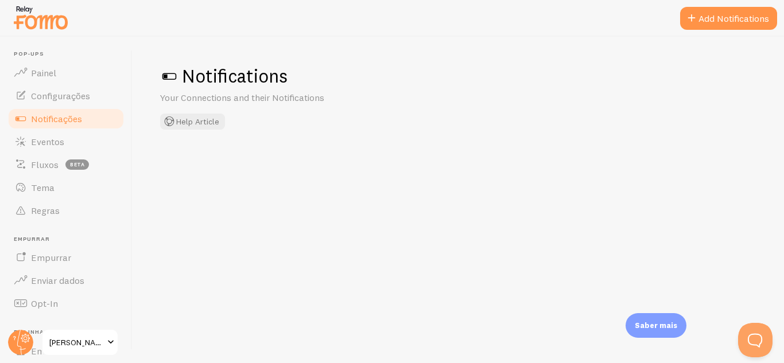
checkbox input "false"
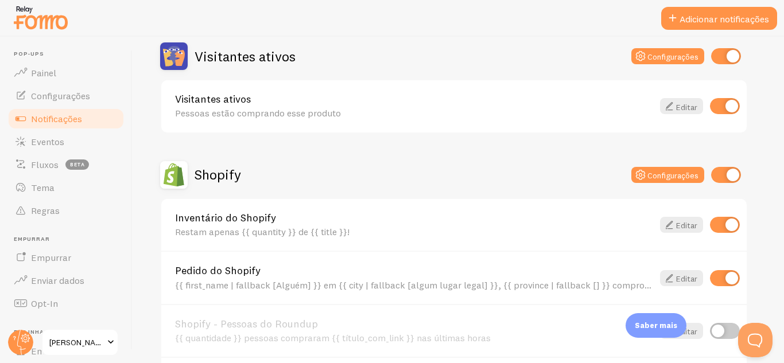
scroll to position [290, 0]
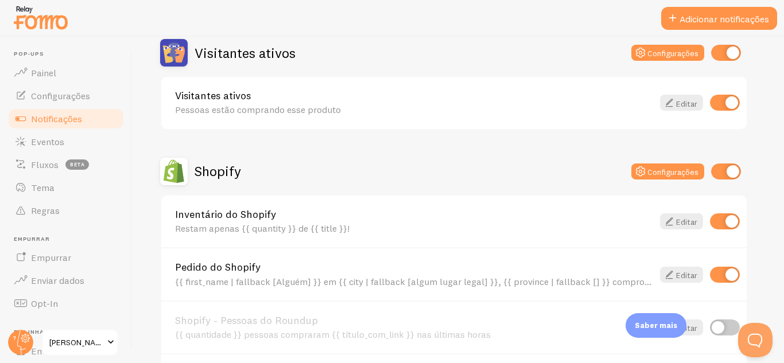
click at [362, 72] on div "Visitantes ativos Configurações Visitantes ativos Pessoas estão comprando esse …" at bounding box center [453, 84] width 587 height 91
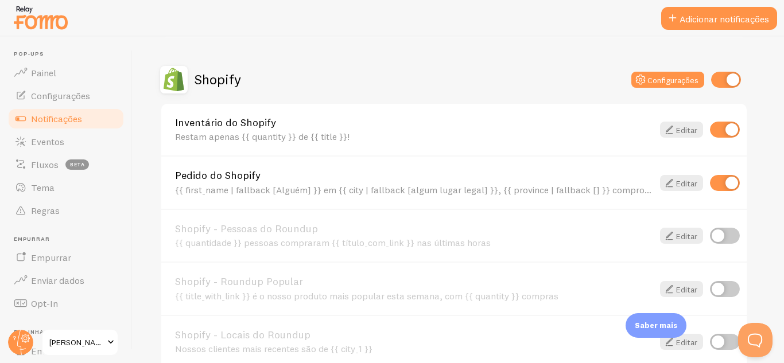
scroll to position [384, 0]
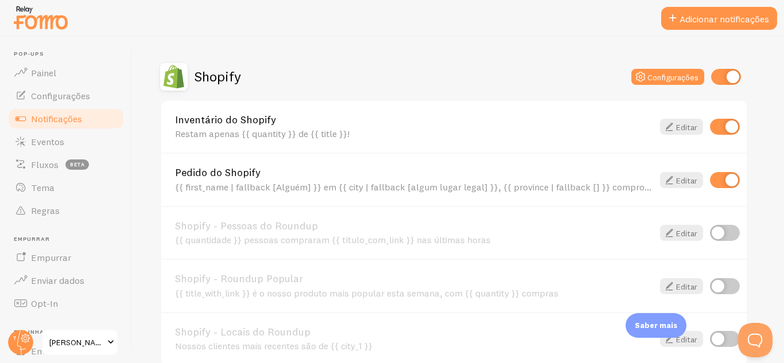
click at [476, 181] on font "{{ first_name | fallback [Alguém] }} em {{ city | fallback [algum lugar legal] …" at bounding box center [515, 186] width 681 height 11
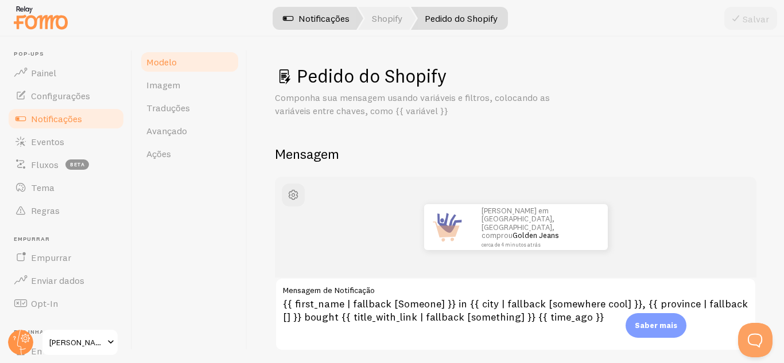
click at [325, 21] on font "Notificações" at bounding box center [323, 18] width 51 height 11
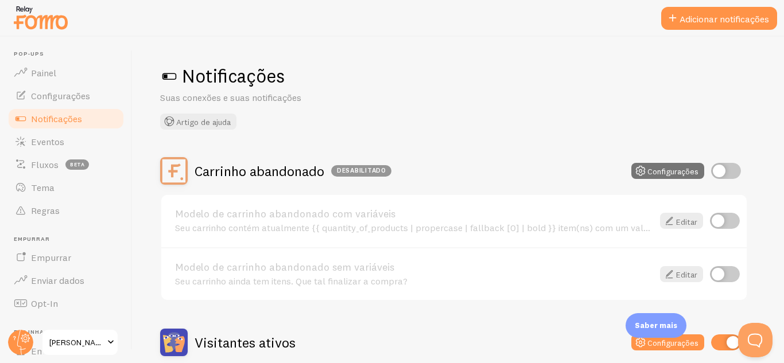
click at [351, 218] on font "Modelo de carrinho abandonado com variáveis" at bounding box center [285, 213] width 220 height 13
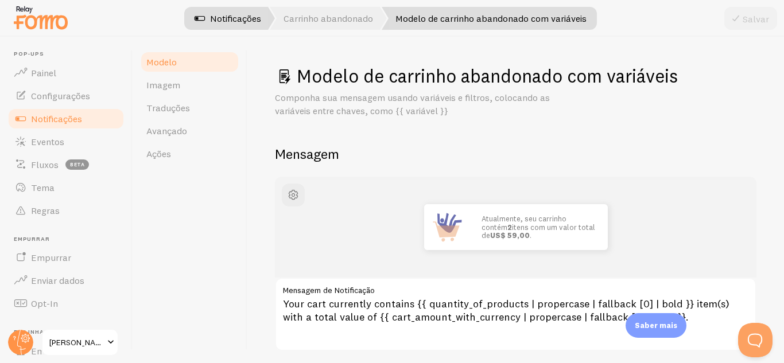
click at [236, 17] on font "Notificações" at bounding box center [235, 18] width 51 height 11
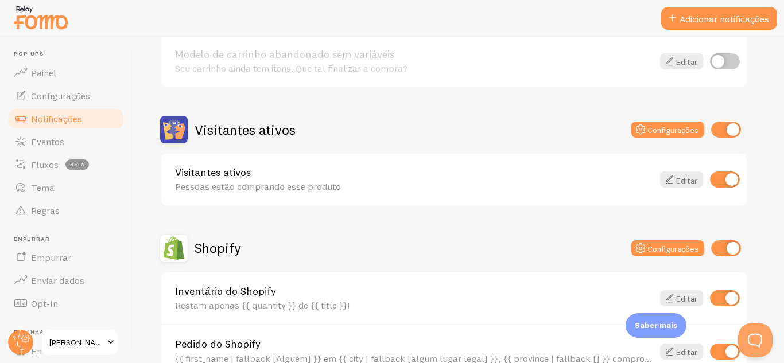
scroll to position [223, 0]
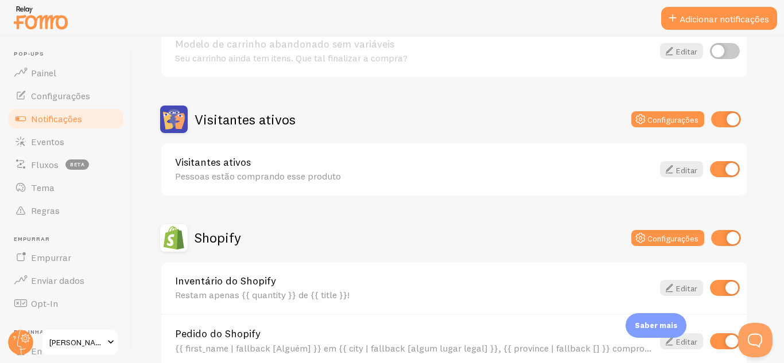
click at [323, 166] on link "Visitantes ativos" at bounding box center [414, 162] width 478 height 10
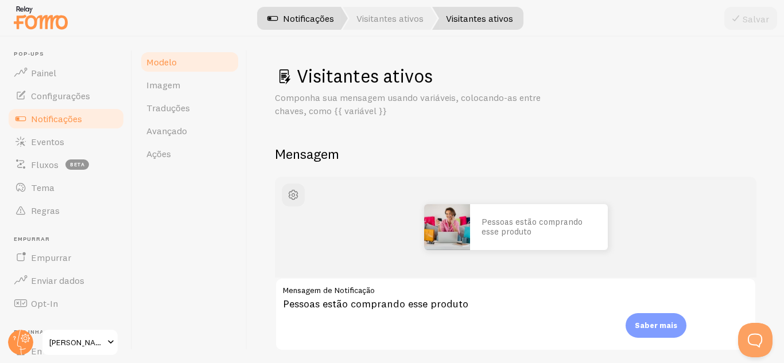
click at [310, 19] on font "Notificações" at bounding box center [308, 18] width 51 height 11
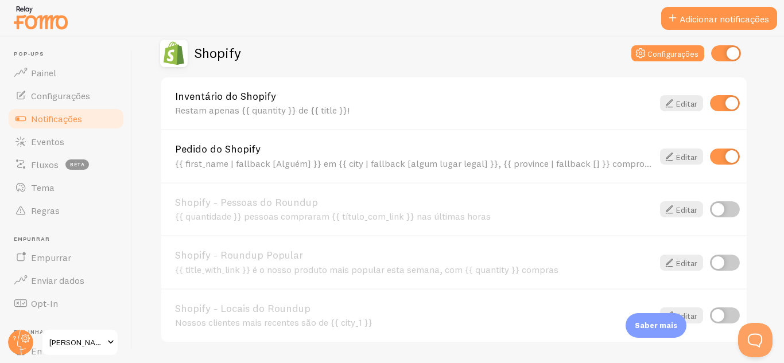
scroll to position [413, 0]
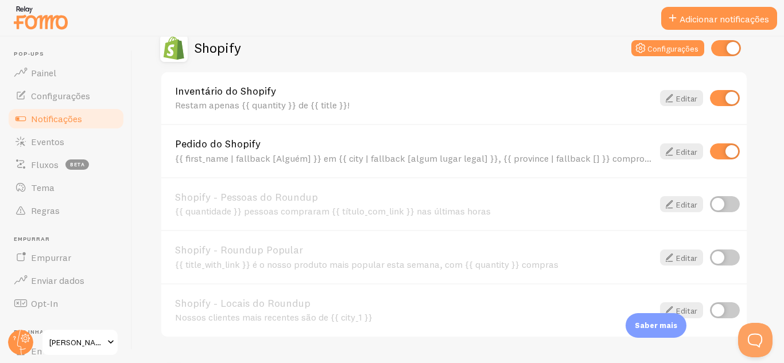
click at [372, 92] on link "Inventário do Shopify" at bounding box center [414, 91] width 478 height 10
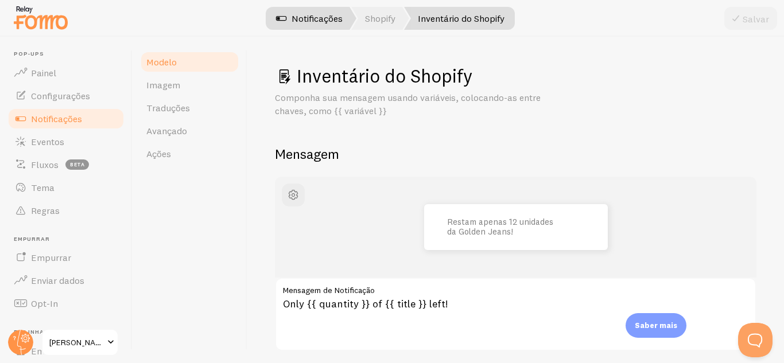
click at [308, 17] on font "Notificações" at bounding box center [316, 18] width 51 height 11
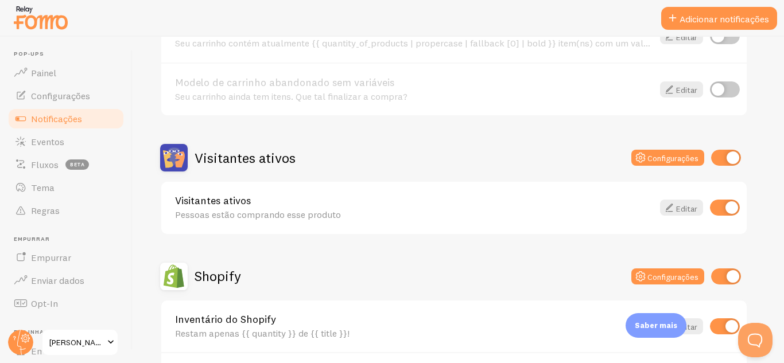
click at [231, 157] on font "Visitantes ativos" at bounding box center [244, 157] width 101 height 17
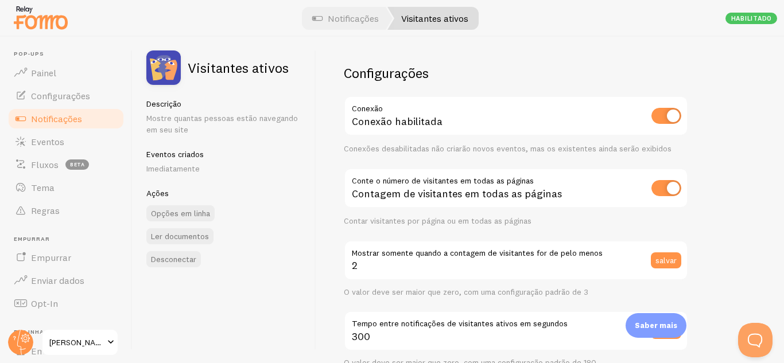
click at [657, 111] on input "checkbox" at bounding box center [666, 116] width 30 height 16
checkbox input "false"
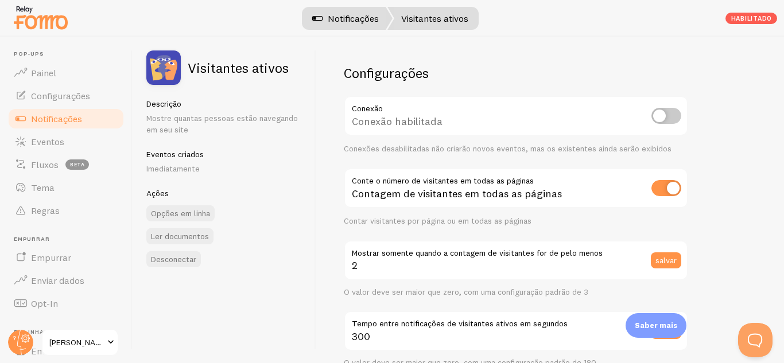
click at [353, 15] on font "Notificações" at bounding box center [353, 18] width 51 height 11
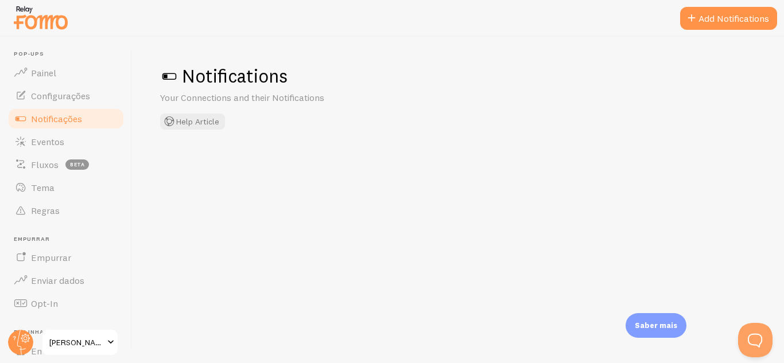
checkbox input "false"
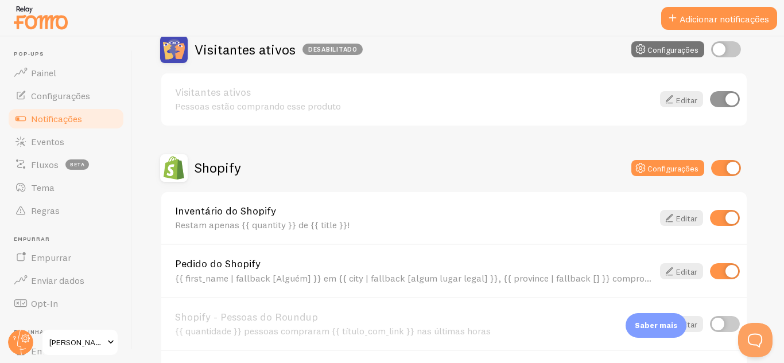
scroll to position [295, 0]
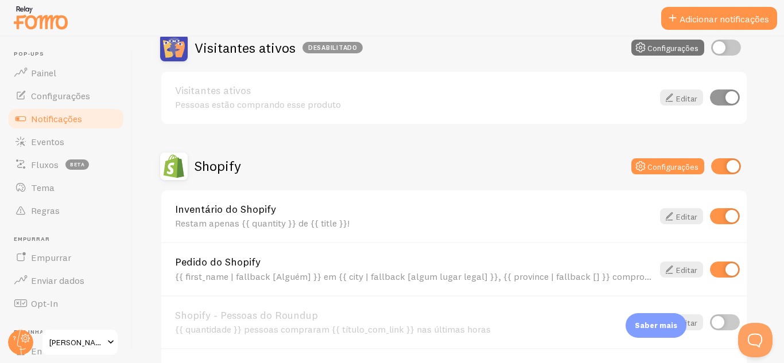
click at [715, 167] on input "checkbox" at bounding box center [726, 166] width 30 height 16
checkbox input "false"
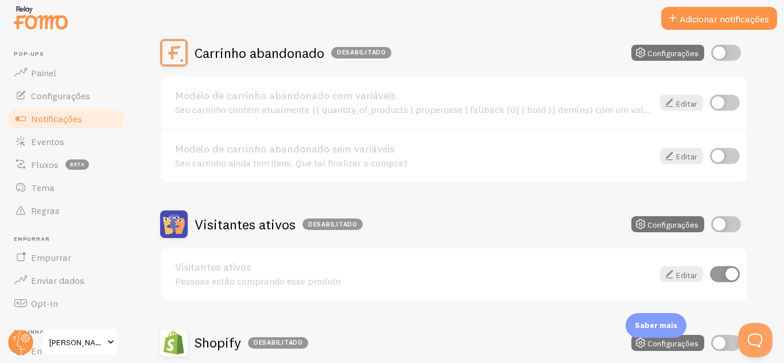
scroll to position [0, 0]
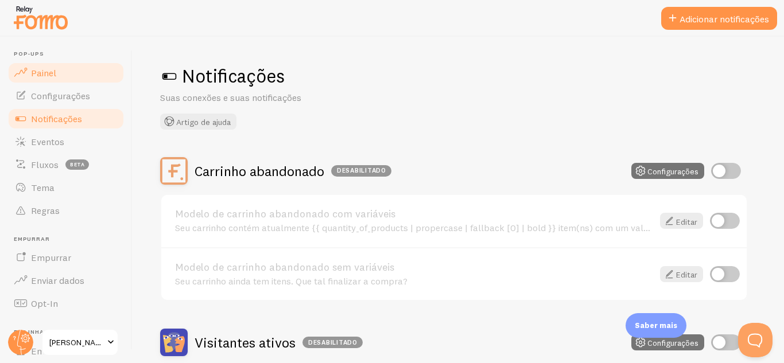
click at [43, 68] on font "Painel" at bounding box center [43, 72] width 25 height 11
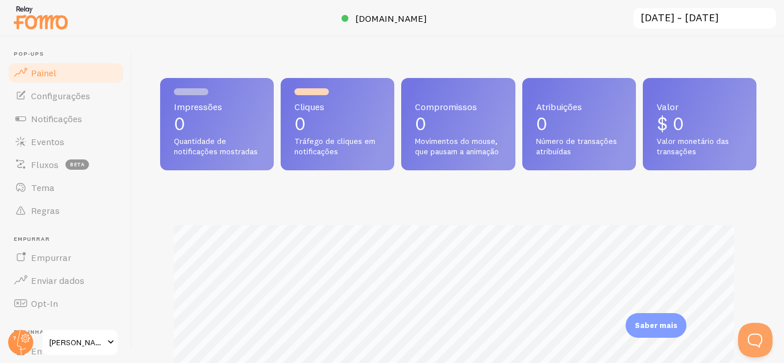
scroll to position [301, 587]
click at [45, 24] on img at bounding box center [40, 17] width 57 height 29
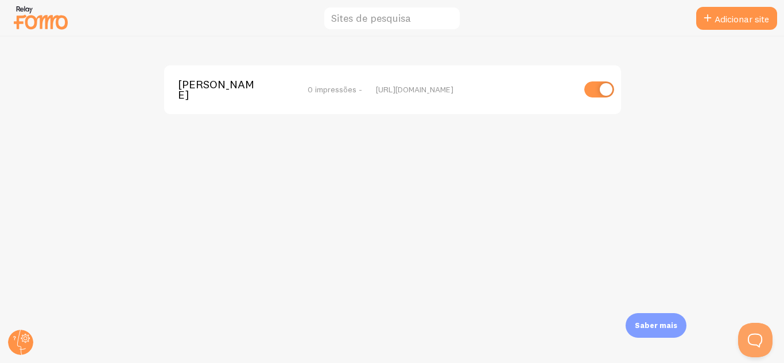
click at [594, 91] on input "checkbox" at bounding box center [599, 89] width 30 height 16
checkbox input "false"
click at [18, 13] on img at bounding box center [40, 17] width 57 height 29
click at [42, 23] on img at bounding box center [40, 17] width 57 height 29
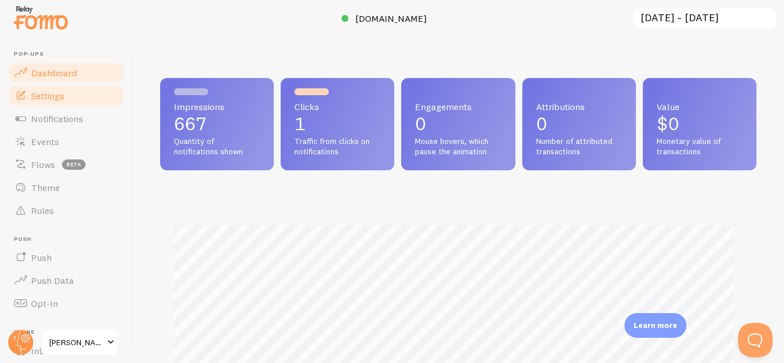
click at [46, 99] on span "Settings" at bounding box center [47, 95] width 33 height 11
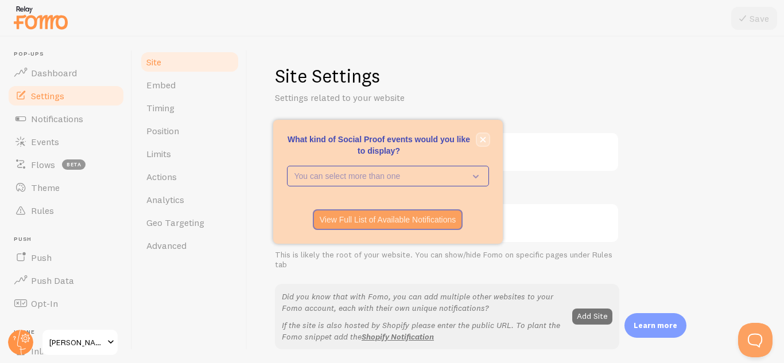
click at [482, 139] on icon "close," at bounding box center [483, 140] width 6 height 6
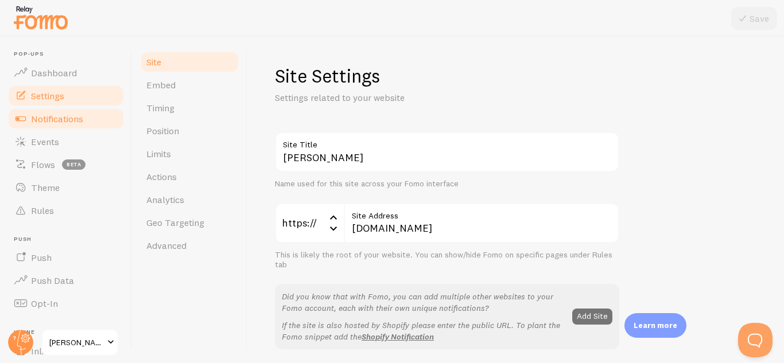
click at [41, 120] on span "Notifications" at bounding box center [57, 118] width 52 height 11
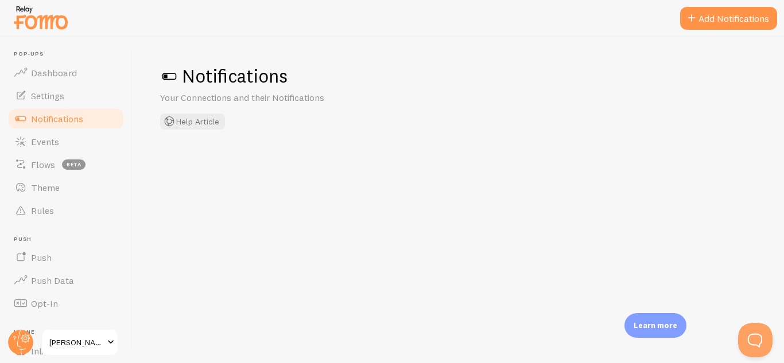
checkbox input "false"
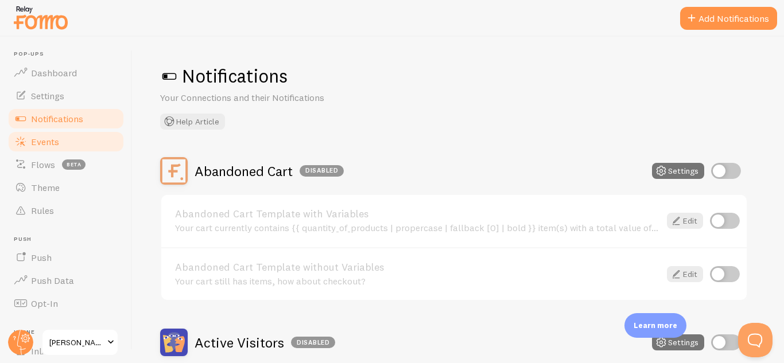
click at [49, 139] on span "Events" at bounding box center [45, 141] width 28 height 11
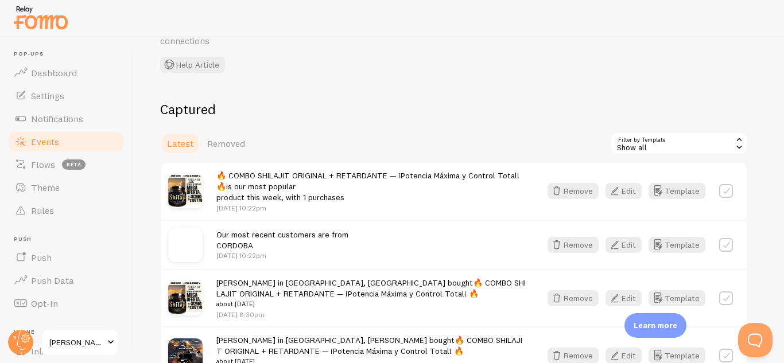
scroll to position [73, 0]
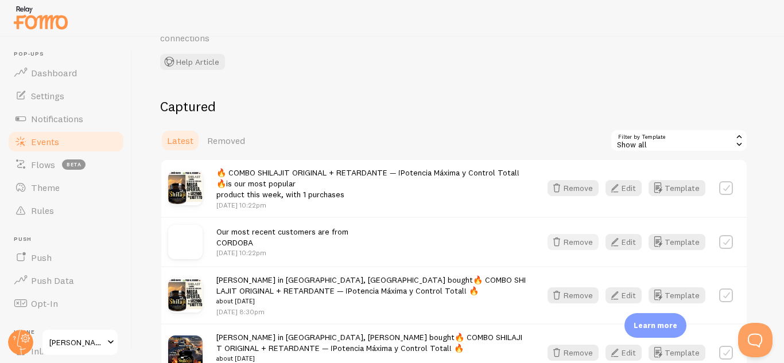
click at [578, 242] on button "Remove" at bounding box center [572, 242] width 51 height 16
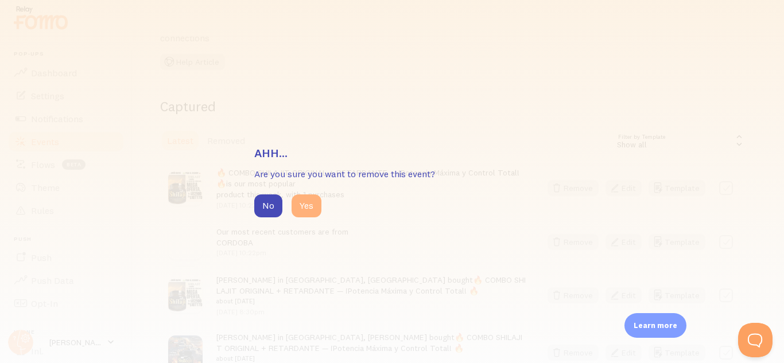
click at [308, 211] on button "Yes" at bounding box center [306, 205] width 30 height 23
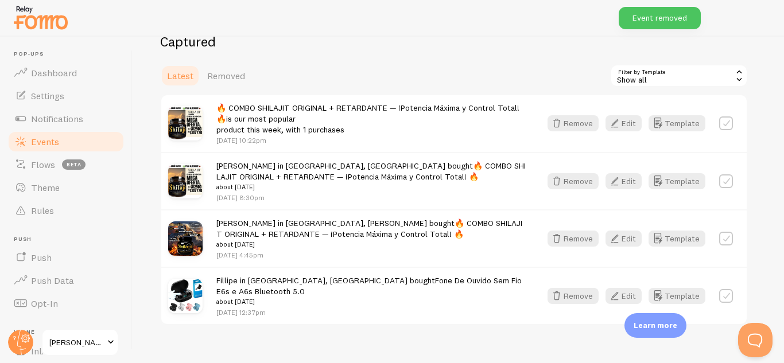
scroll to position [141, 0]
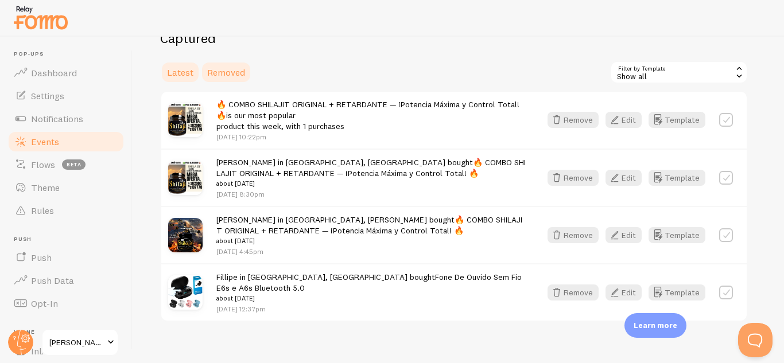
click at [236, 70] on span "Removed" at bounding box center [226, 72] width 38 height 11
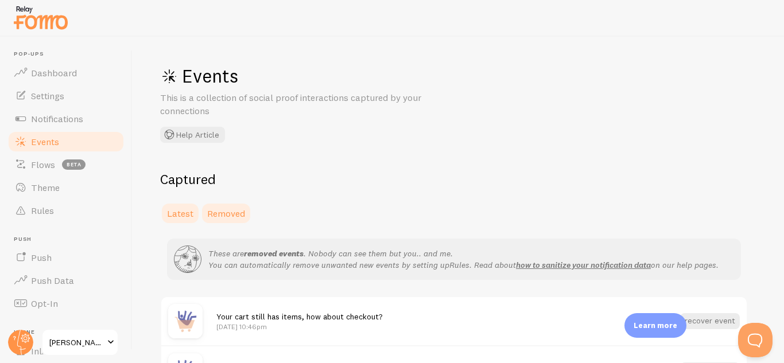
click at [177, 204] on link "Latest" at bounding box center [180, 213] width 40 height 23
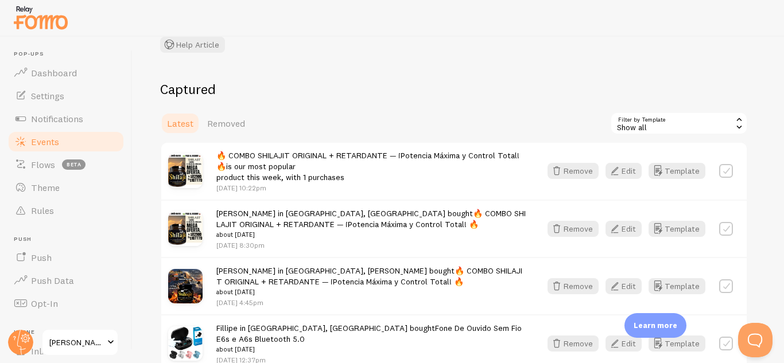
scroll to position [88, 0]
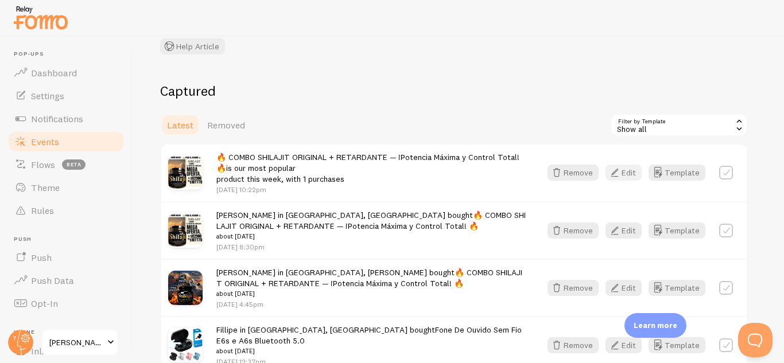
click at [628, 173] on button "Edit" at bounding box center [623, 173] width 36 height 16
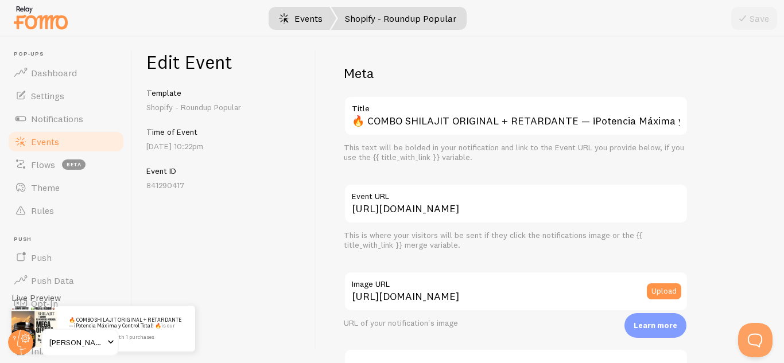
click at [289, 14] on span at bounding box center [284, 18] width 14 height 14
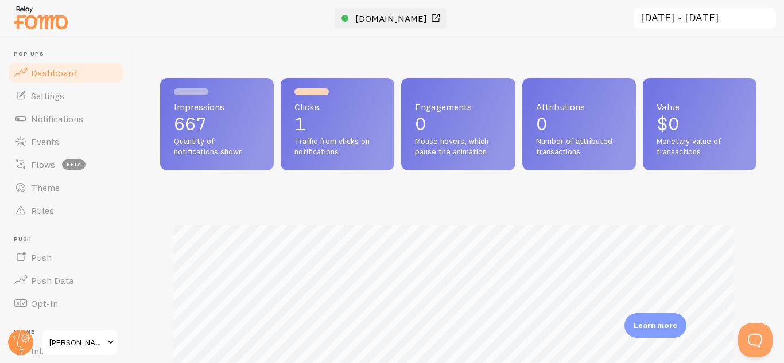
click at [429, 16] on span at bounding box center [436, 18] width 14 height 14
click at [111, 342] on span at bounding box center [111, 343] width 14 height 14
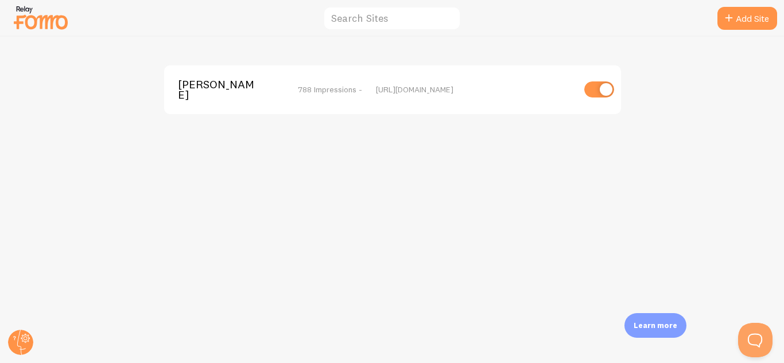
click at [588, 88] on input "checkbox" at bounding box center [599, 89] width 30 height 16
checkbox input "false"
